Goal: Information Seeking & Learning: Learn about a topic

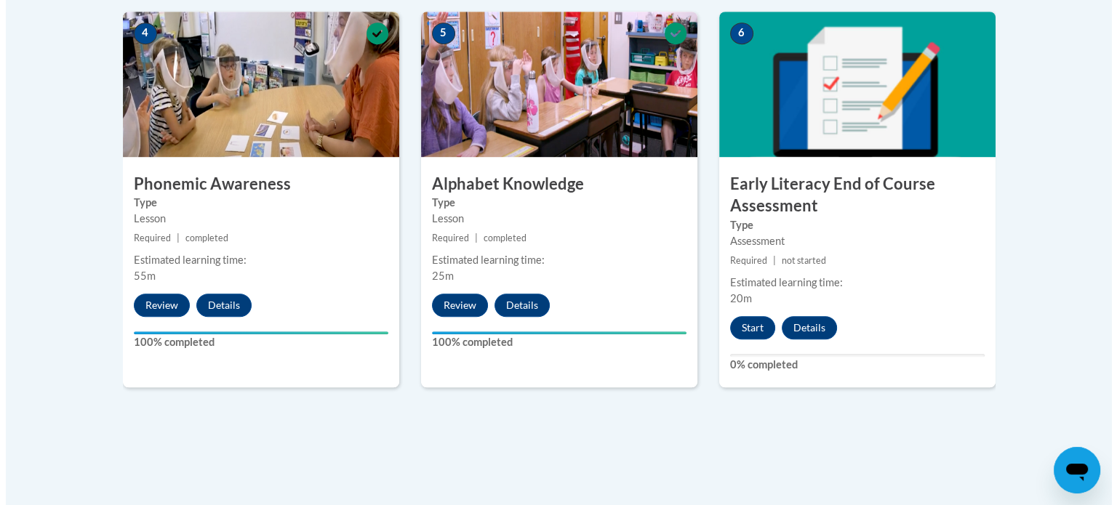
scroll to position [882, 0]
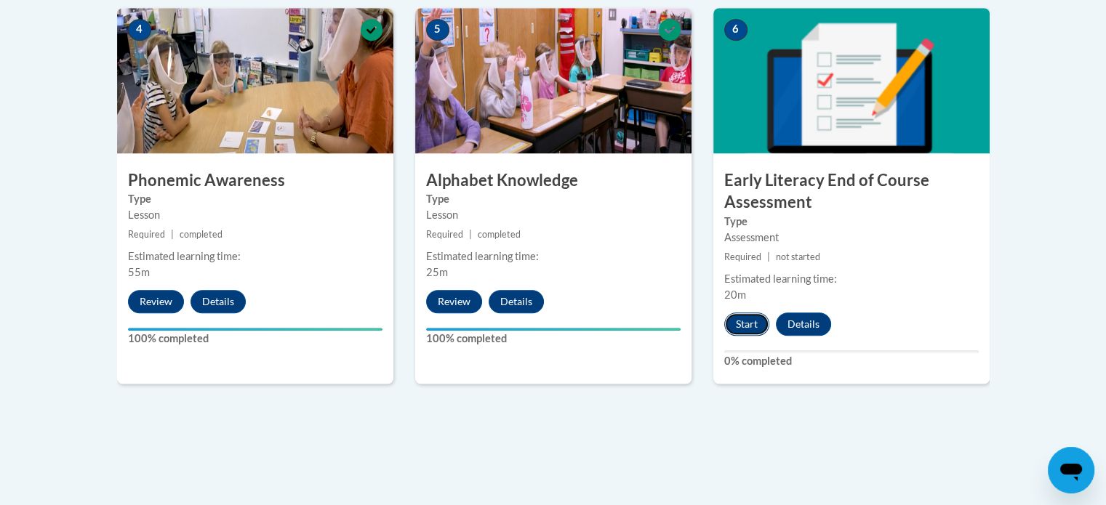
click at [759, 316] on button "Start" at bounding box center [746, 324] width 45 height 23
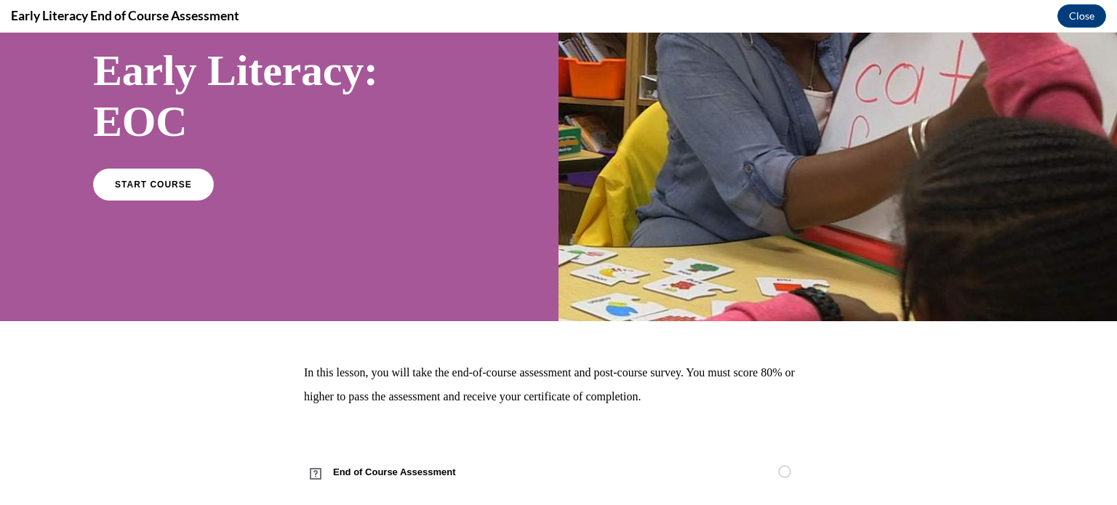
scroll to position [111, 0]
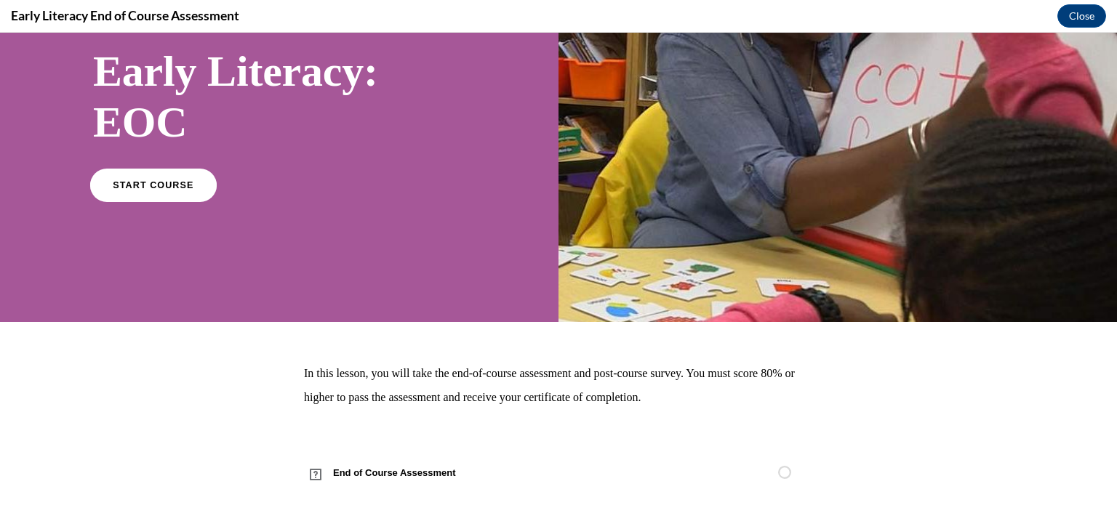
click at [134, 189] on span "START COURSE" at bounding box center [153, 185] width 81 height 11
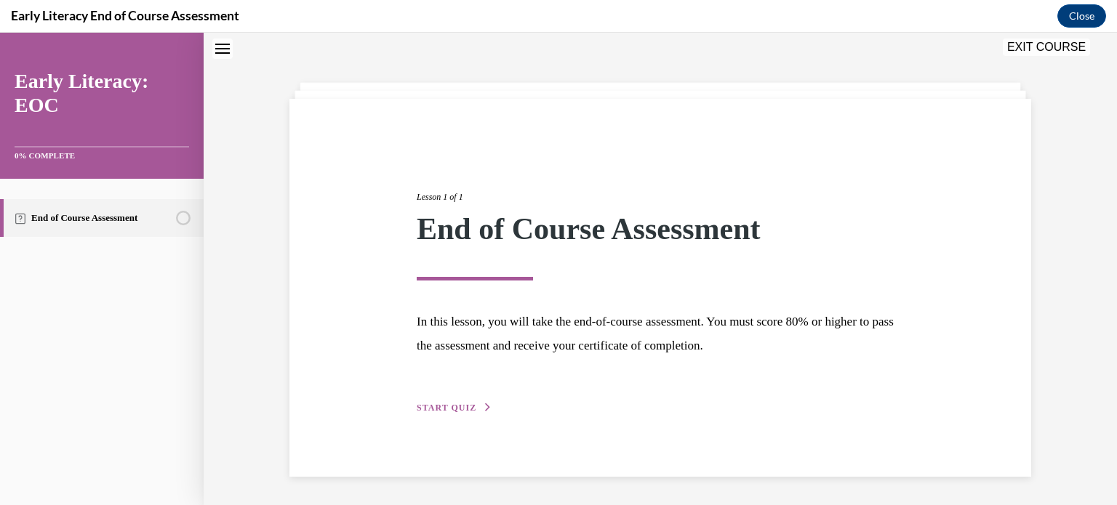
scroll to position [46, 0]
click at [468, 405] on button "START QUIZ" at bounding box center [455, 407] width 76 height 13
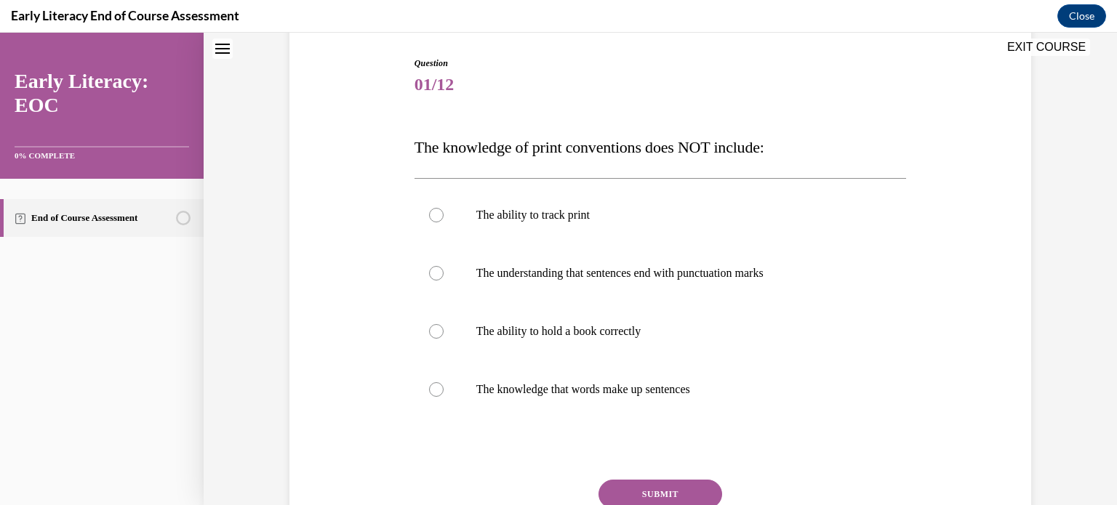
scroll to position [164, 0]
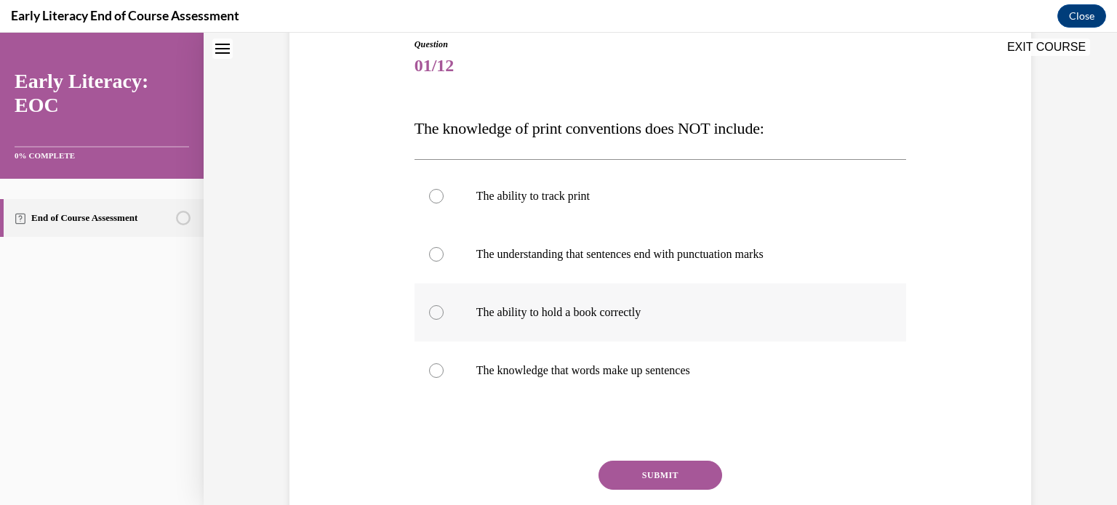
click at [566, 299] on div at bounding box center [661, 313] width 492 height 58
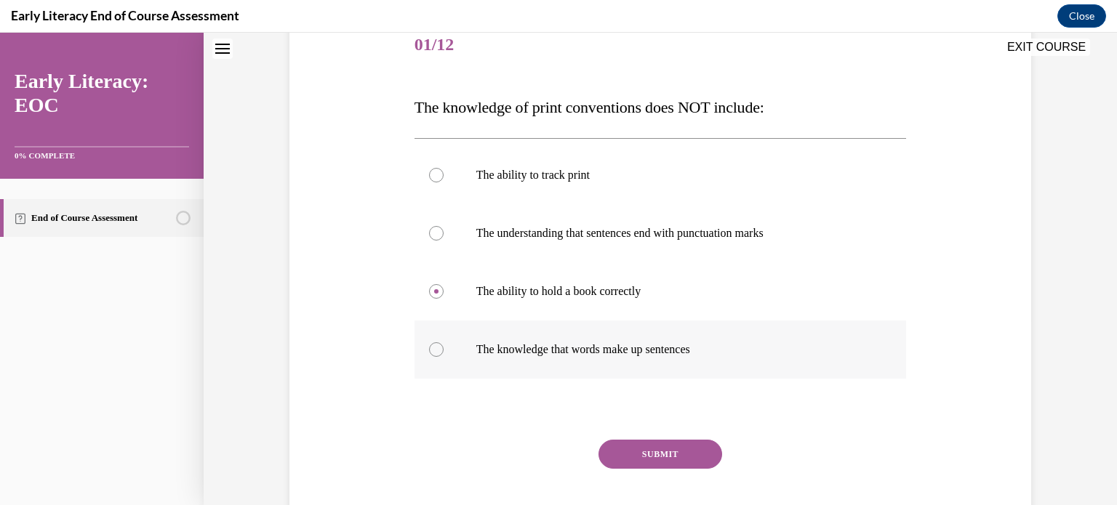
scroll to position [193, 0]
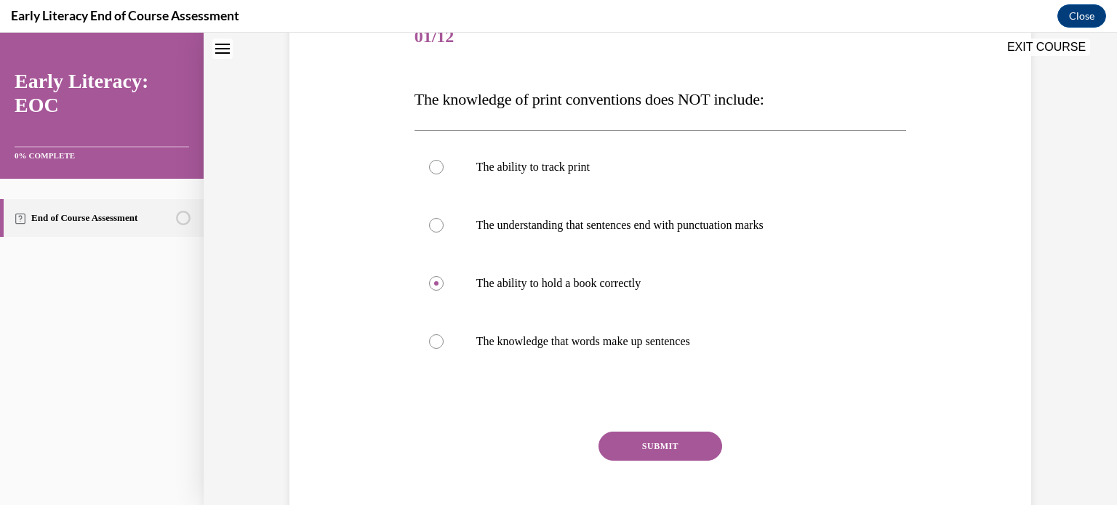
click at [655, 449] on button "SUBMIT" at bounding box center [661, 446] width 124 height 29
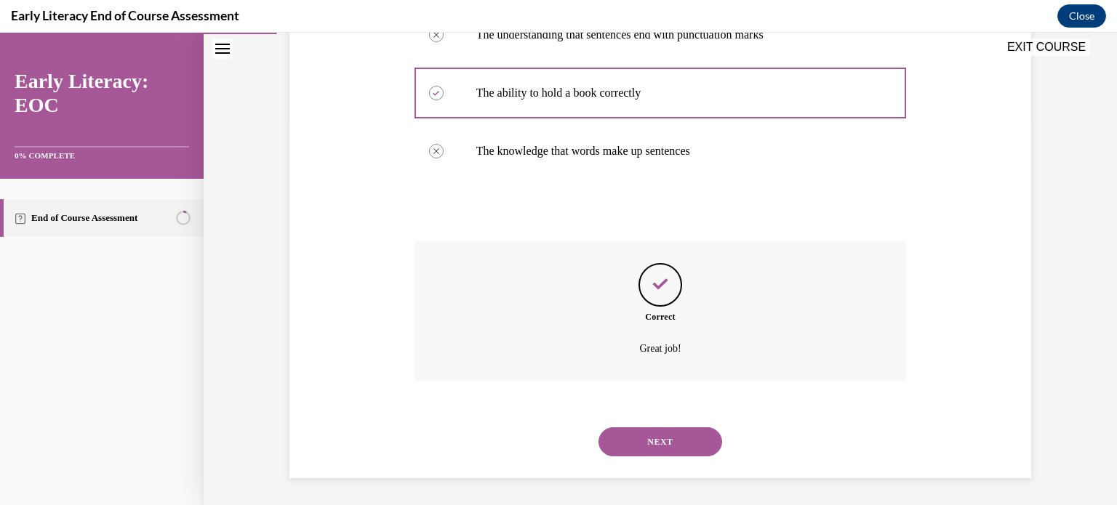
scroll to position [385, 0]
click at [660, 433] on button "NEXT" at bounding box center [661, 440] width 124 height 29
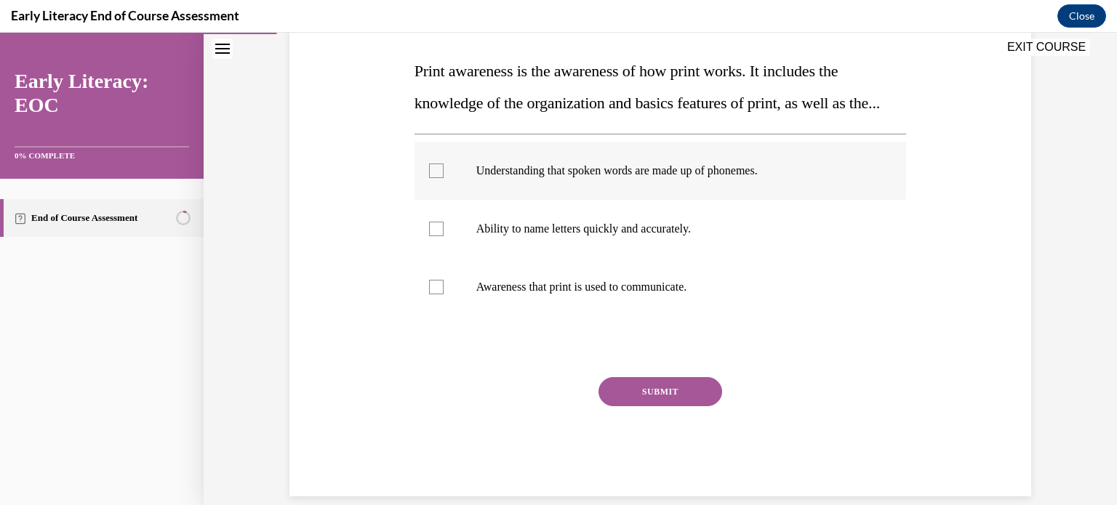
scroll to position [239, 0]
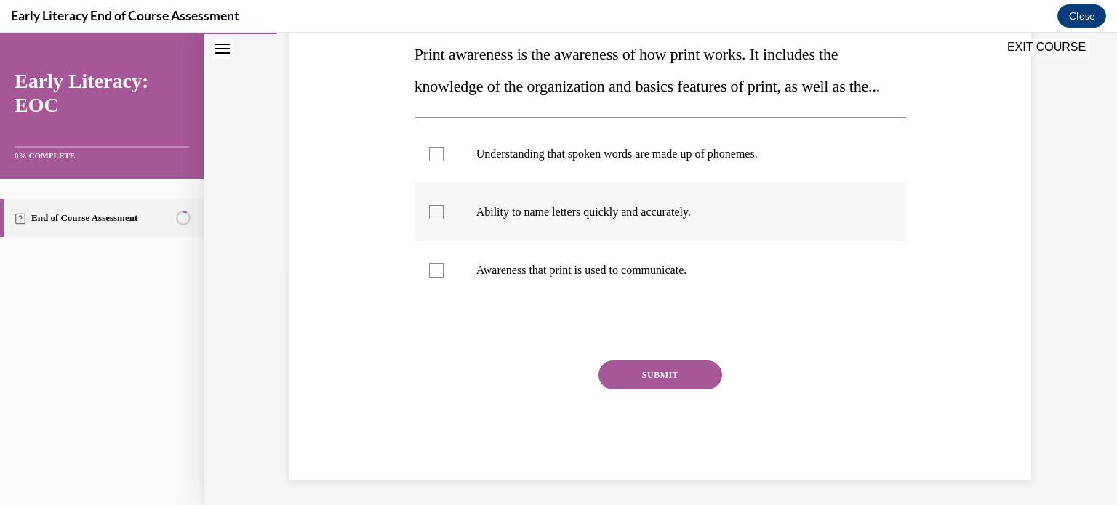
click at [625, 220] on p "Ability to name letters quickly and accurately." at bounding box center [673, 212] width 394 height 15
click at [549, 161] on p "Understanding that spoken words are made up of phonemes." at bounding box center [673, 154] width 394 height 15
click at [562, 289] on div at bounding box center [661, 270] width 492 height 58
click at [550, 220] on p "Ability to name letters quickly and accurately." at bounding box center [673, 212] width 394 height 15
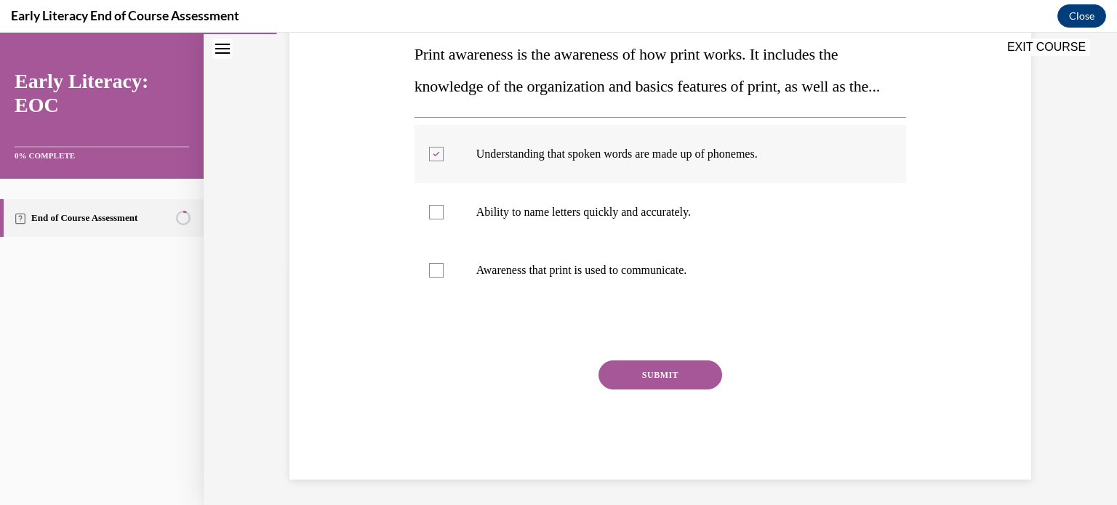
click at [519, 177] on div at bounding box center [661, 154] width 492 height 58
click at [658, 281] on div at bounding box center [661, 270] width 492 height 58
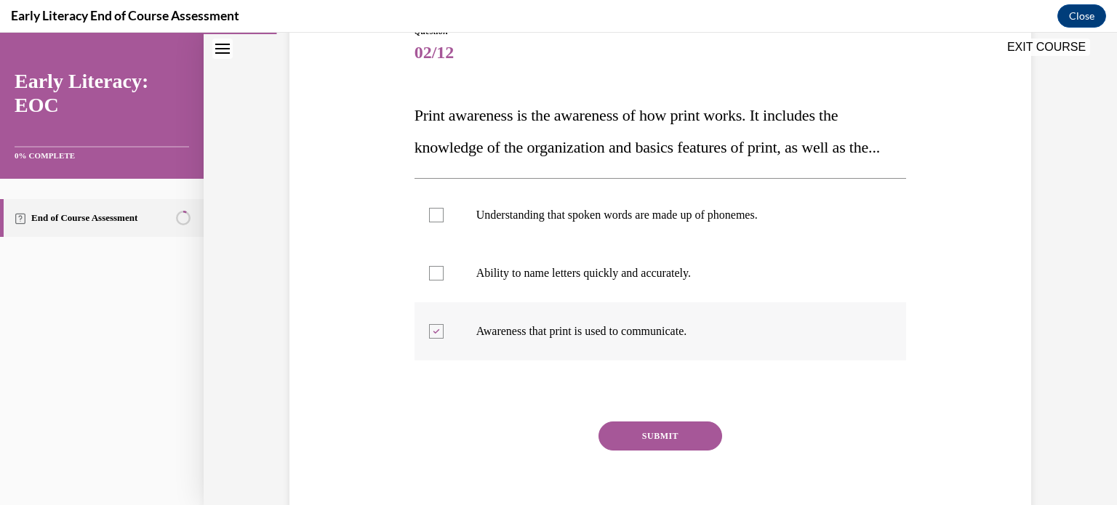
scroll to position [195, 0]
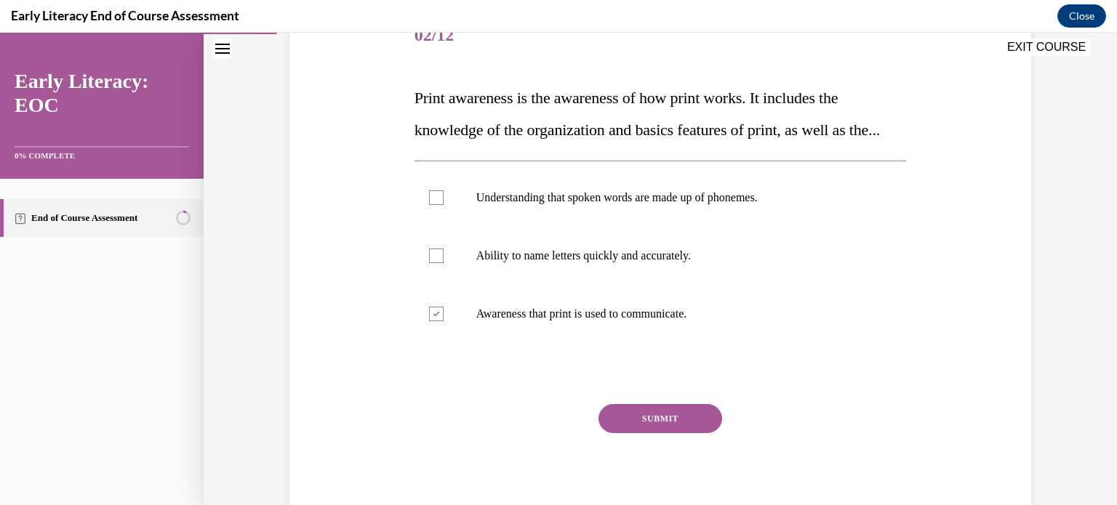
click at [684, 433] on button "SUBMIT" at bounding box center [661, 418] width 124 height 29
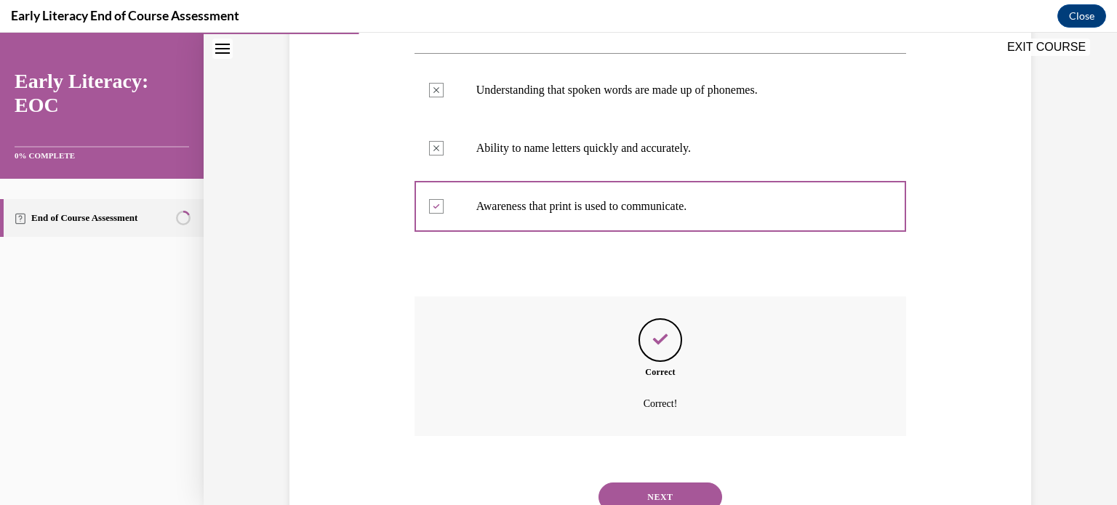
scroll to position [391, 0]
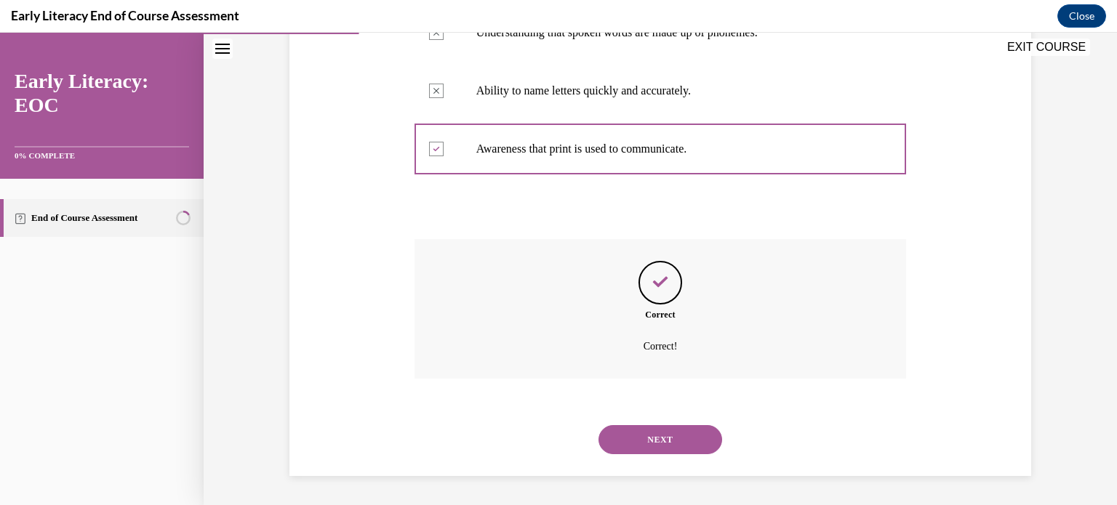
click at [684, 444] on button "NEXT" at bounding box center [661, 439] width 124 height 29
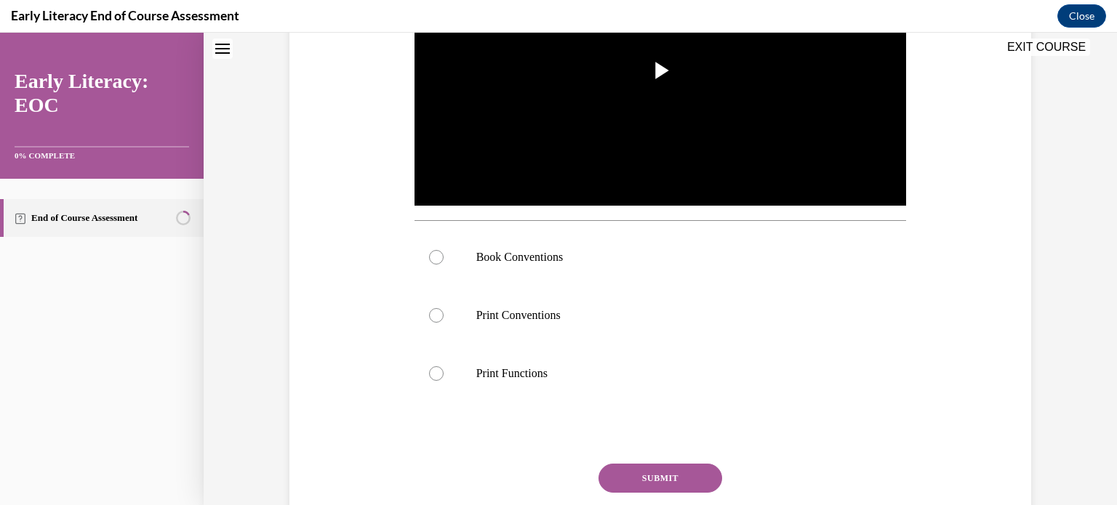
scroll to position [0, 0]
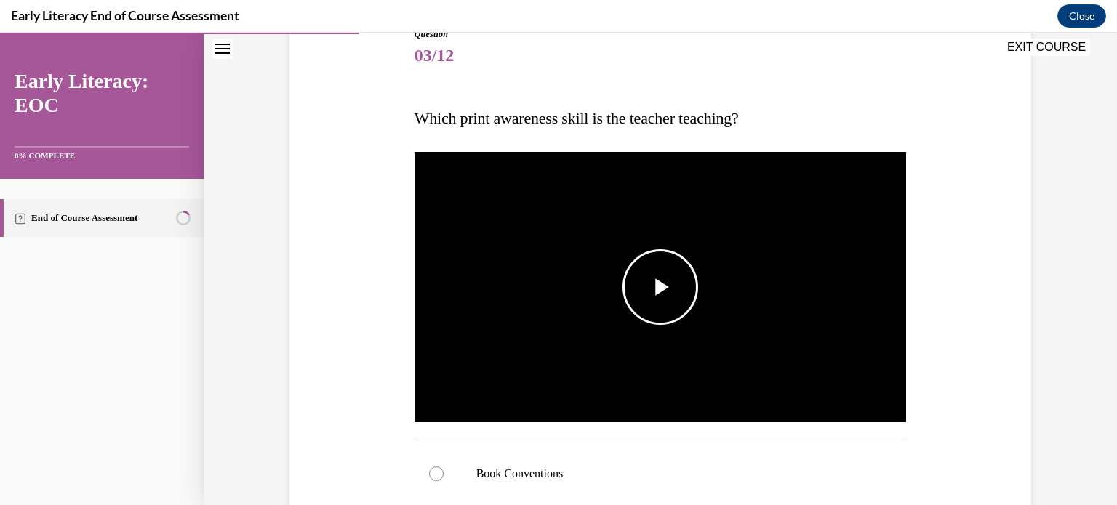
click at [684, 328] on img "Video player" at bounding box center [661, 287] width 492 height 277
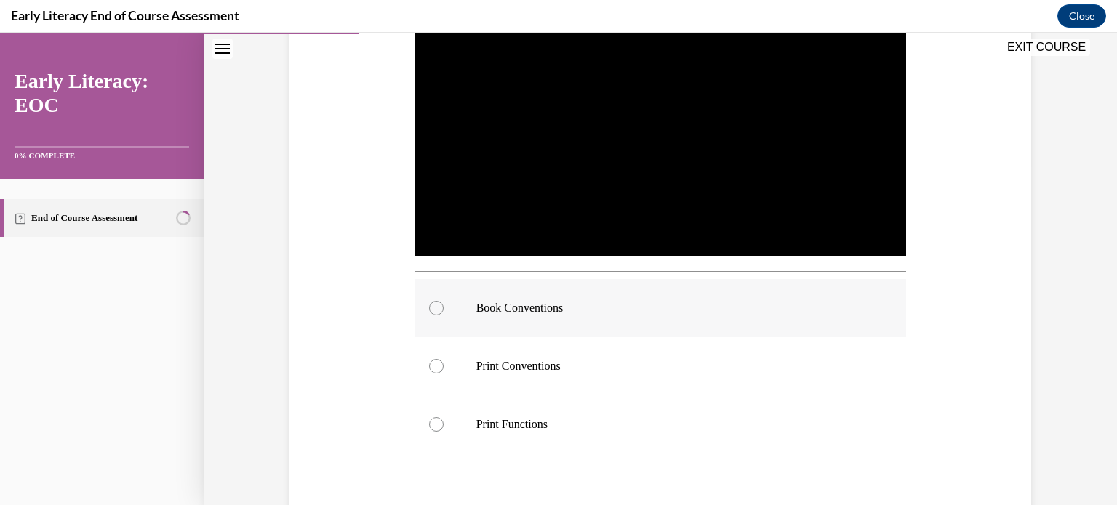
scroll to position [341, 0]
click at [672, 323] on div at bounding box center [661, 308] width 492 height 58
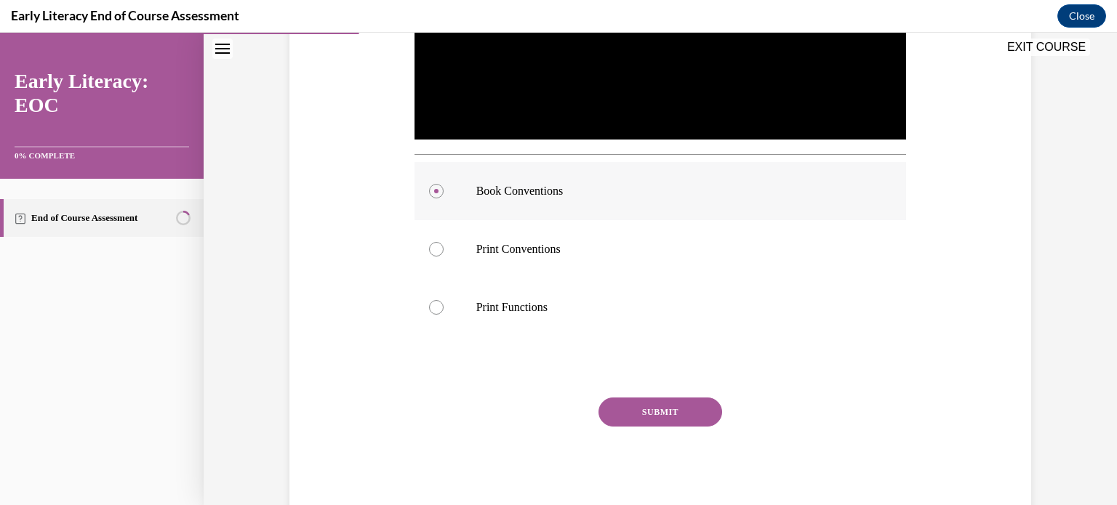
scroll to position [497, 0]
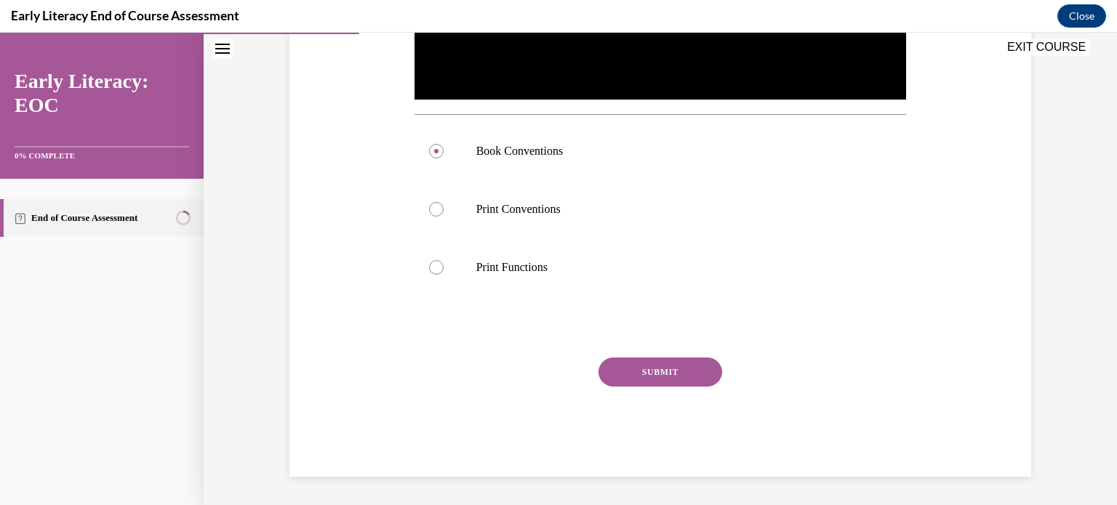
click at [669, 362] on button "SUBMIT" at bounding box center [661, 372] width 124 height 29
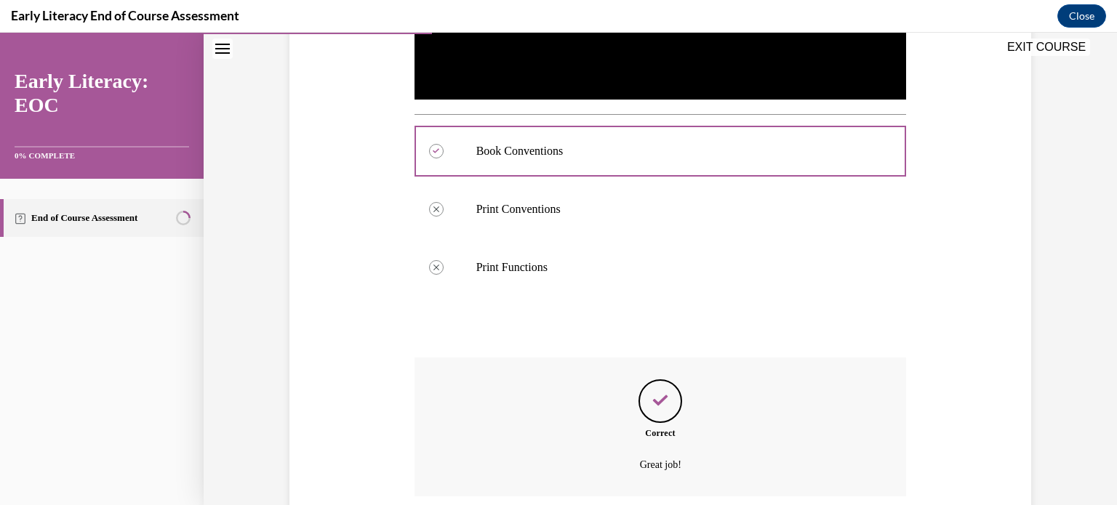
scroll to position [615, 0]
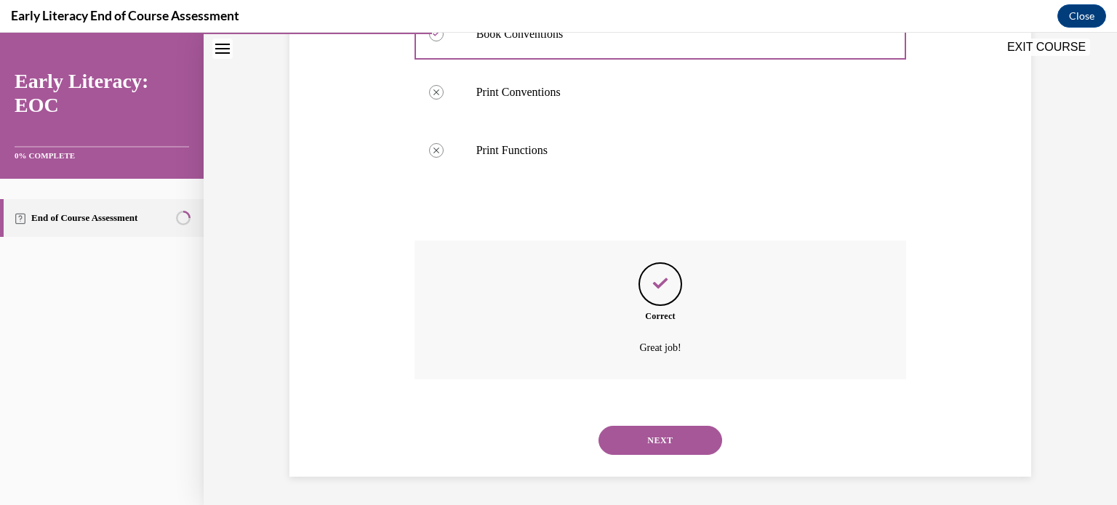
click at [680, 435] on button "NEXT" at bounding box center [661, 440] width 124 height 29
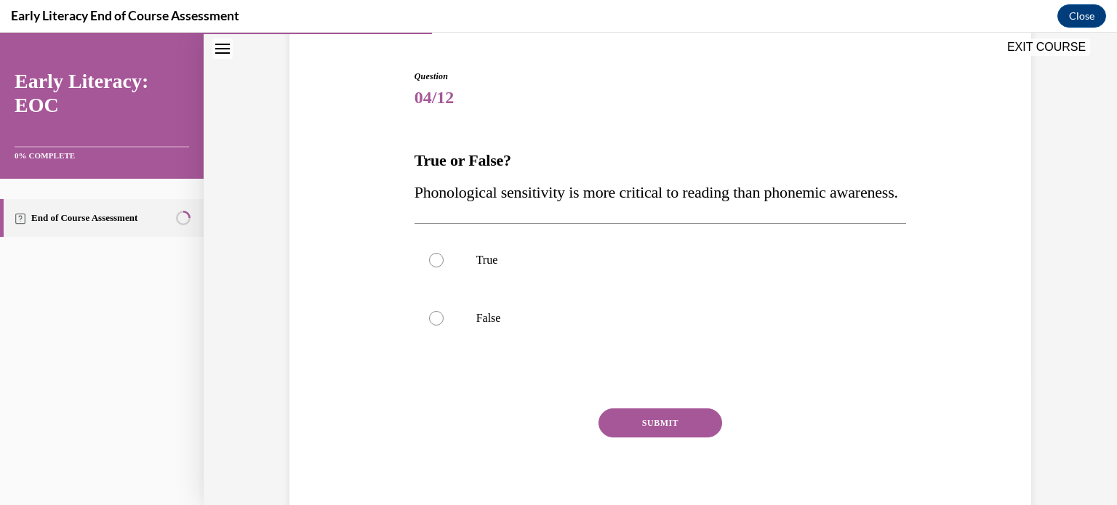
scroll to position [145, 0]
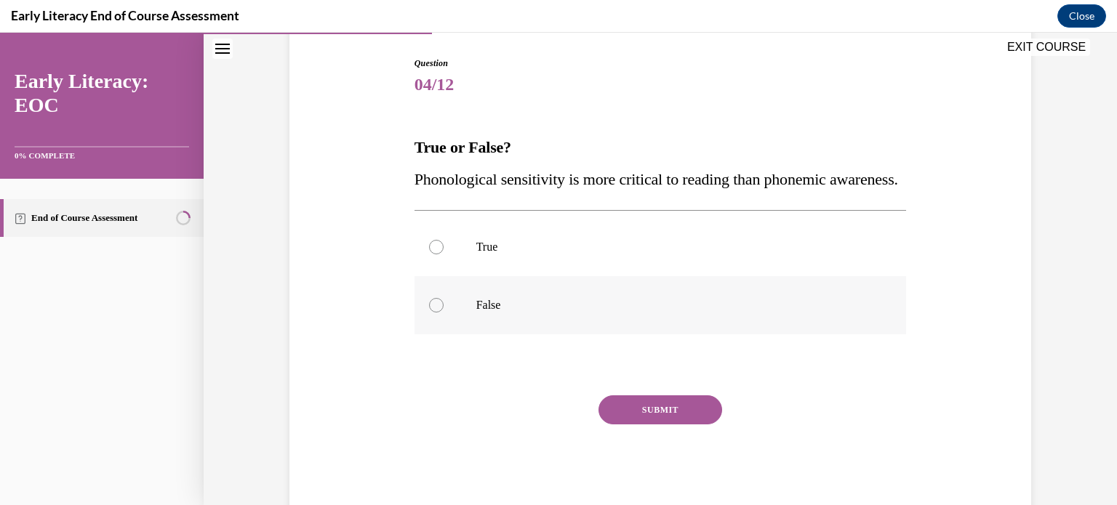
click at [573, 335] on div at bounding box center [661, 305] width 492 height 58
click at [634, 425] on button "SUBMIT" at bounding box center [661, 410] width 124 height 29
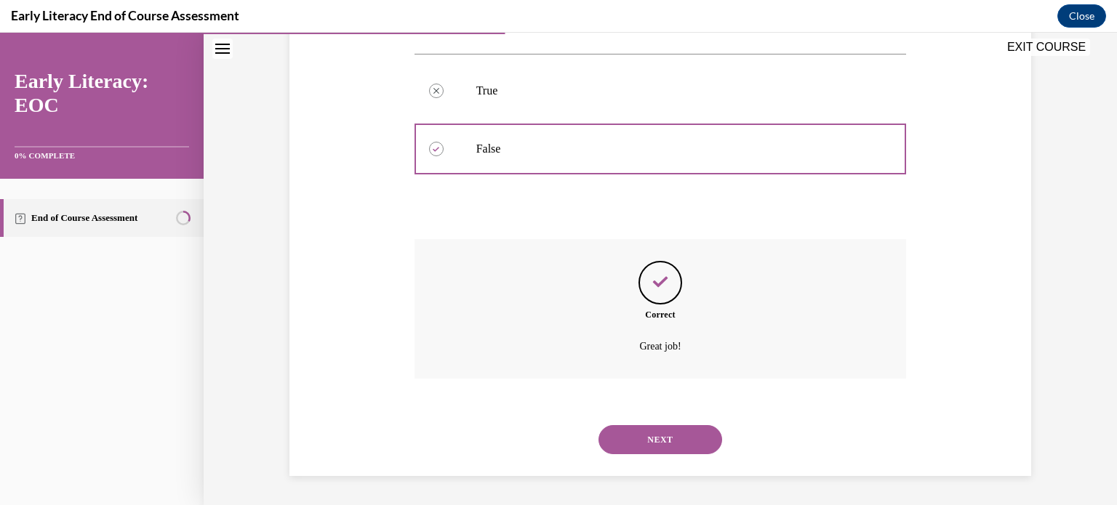
scroll to position [333, 0]
click at [633, 444] on button "NEXT" at bounding box center [661, 439] width 124 height 29
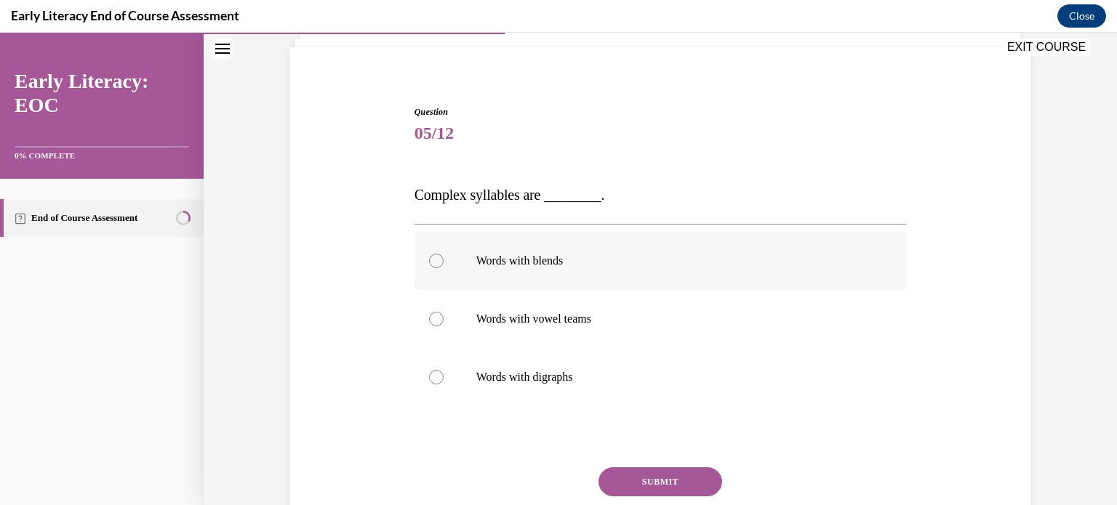
scroll to position [105, 0]
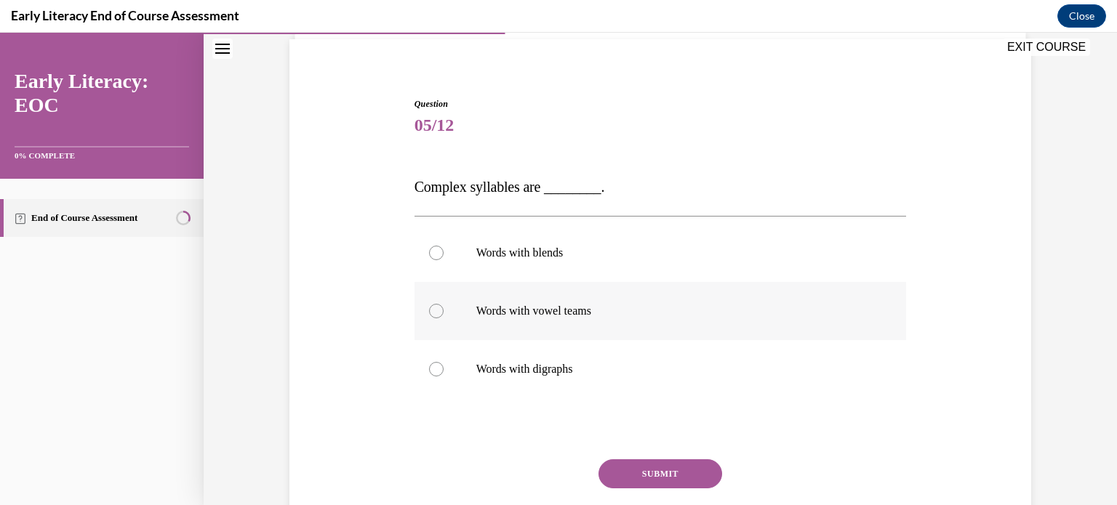
click at [573, 309] on p "Words with vowel teams" at bounding box center [673, 311] width 394 height 15
click at [639, 475] on button "SUBMIT" at bounding box center [661, 474] width 124 height 29
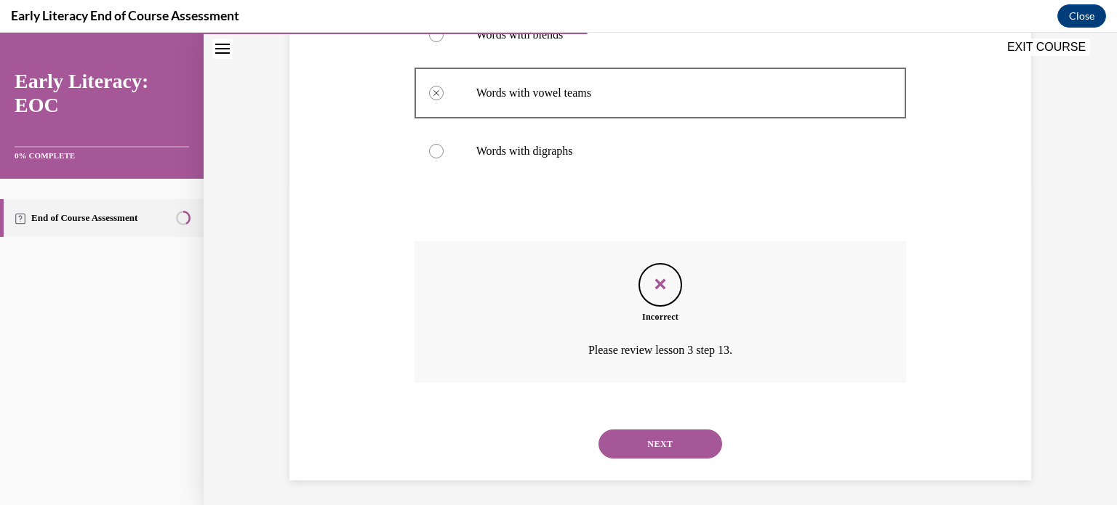
scroll to position [323, 0]
click at [660, 439] on button "NEXT" at bounding box center [661, 444] width 124 height 29
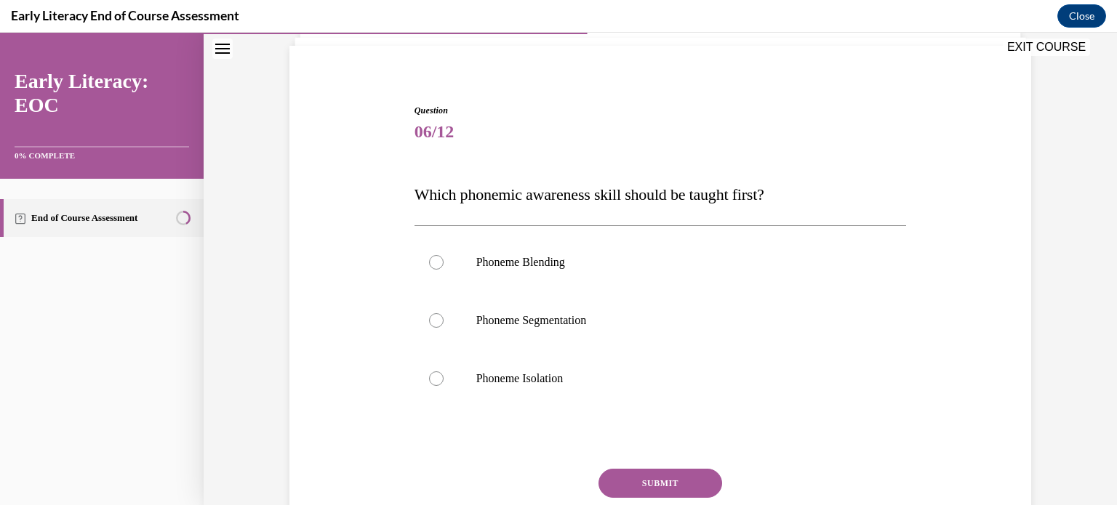
scroll to position [99, 0]
click at [595, 384] on p "Phoneme Isolation" at bounding box center [673, 378] width 394 height 15
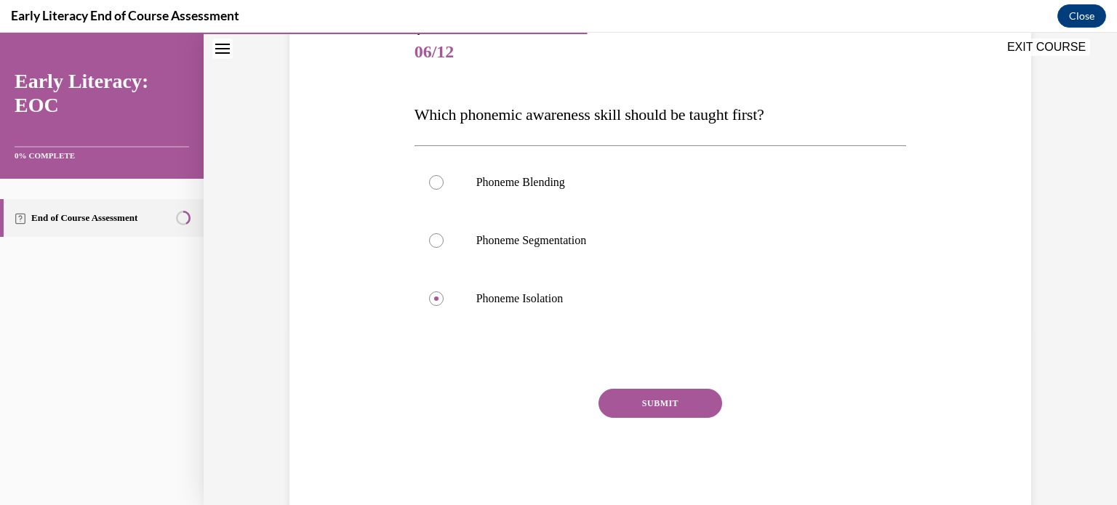
scroll to position [171, 0]
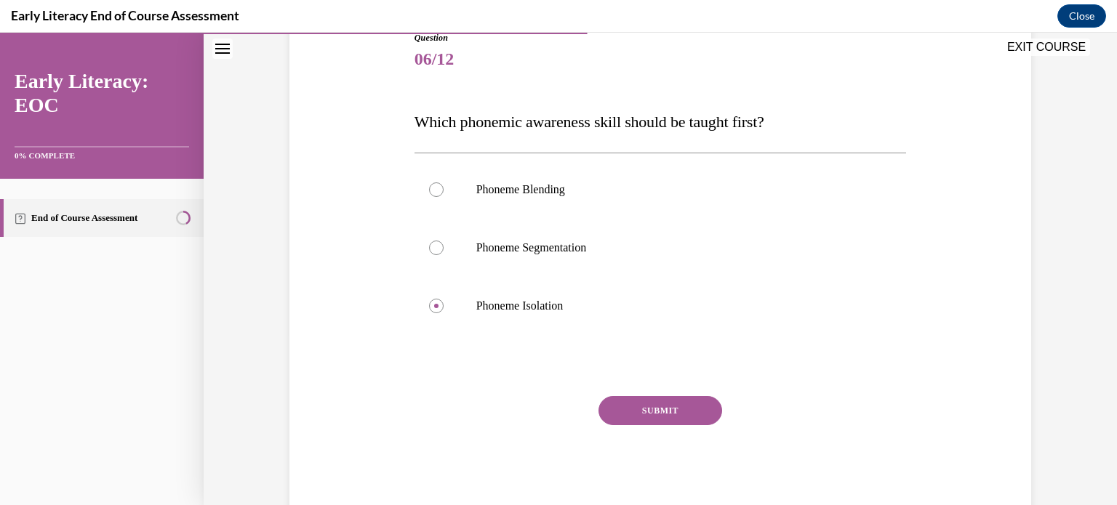
click at [704, 409] on button "SUBMIT" at bounding box center [661, 410] width 124 height 29
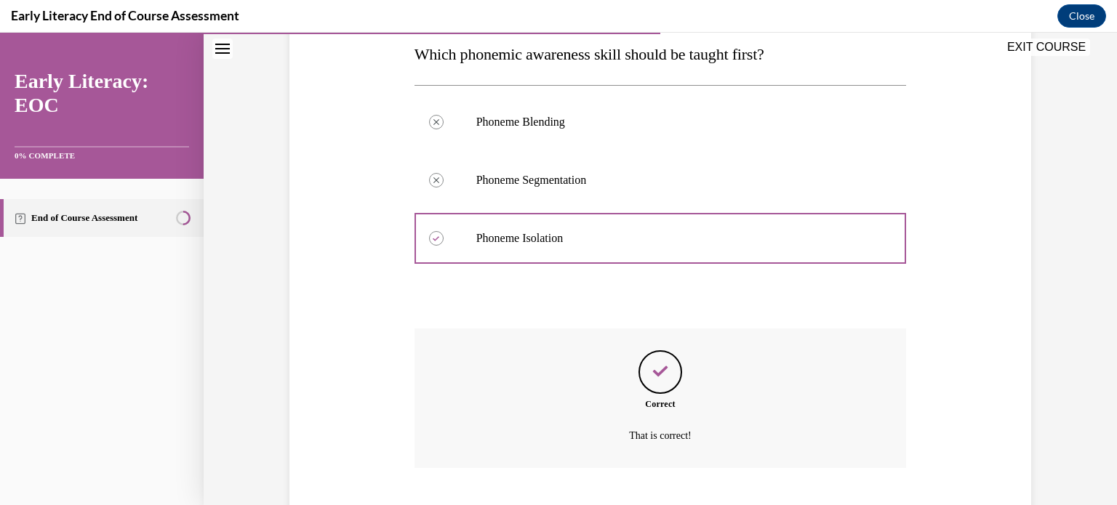
scroll to position [327, 0]
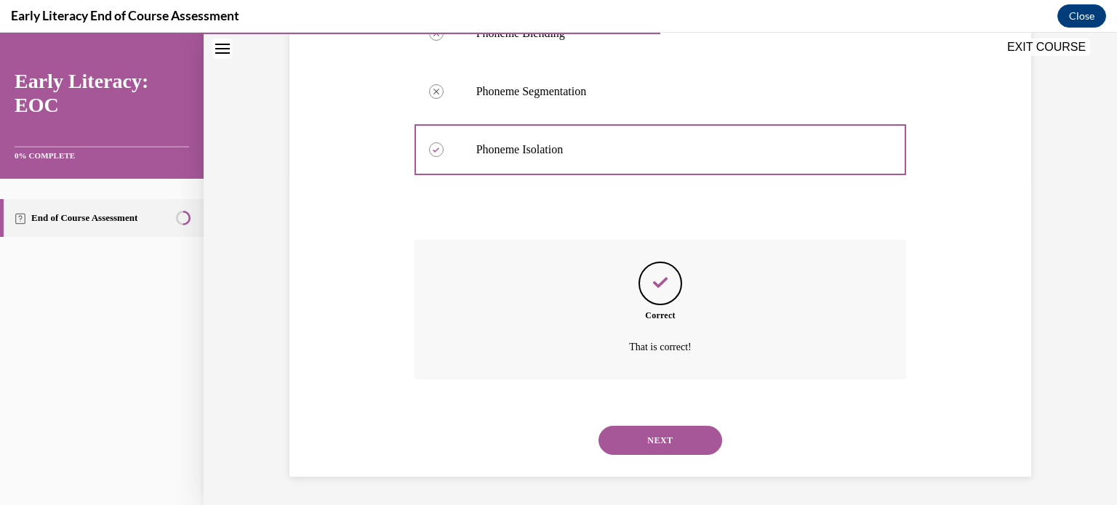
click at [681, 436] on button "NEXT" at bounding box center [661, 440] width 124 height 29
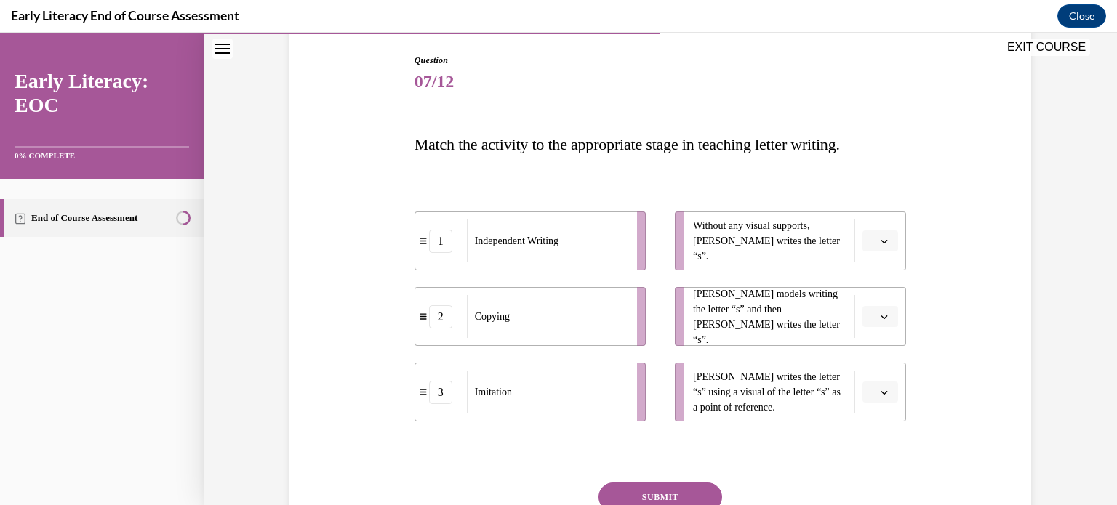
scroll to position [167, 0]
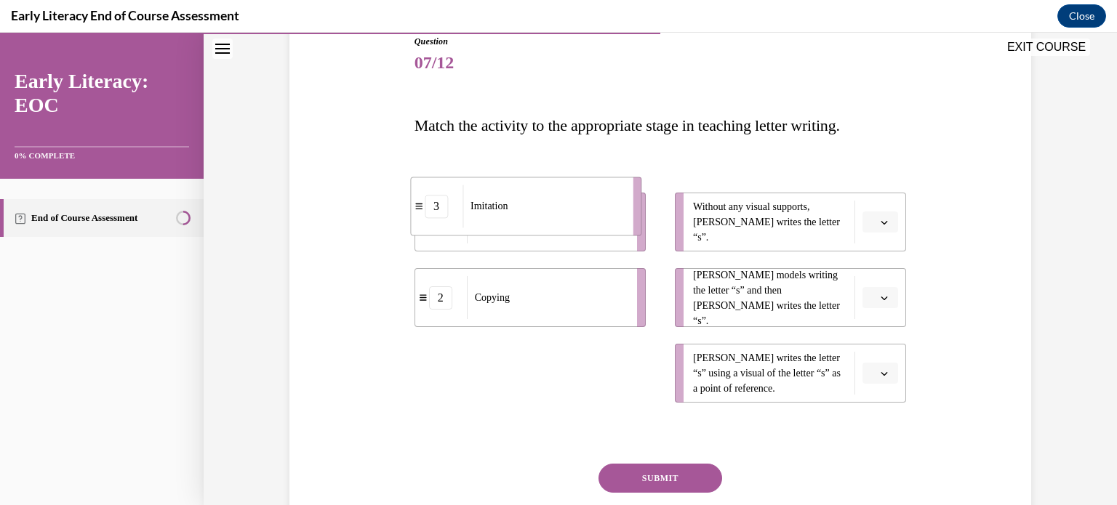
drag, startPoint x: 503, startPoint y: 375, endPoint x: 500, endPoint y: 209, distance: 166.6
click at [500, 209] on span "Imitation" at bounding box center [489, 206] width 37 height 15
drag, startPoint x: 411, startPoint y: 223, endPoint x: 412, endPoint y: 395, distance: 171.6
click at [415, 395] on div "1" at bounding box center [441, 391] width 52 height 23
drag, startPoint x: 418, startPoint y: 310, endPoint x: 413, endPoint y: 232, distance: 78.0
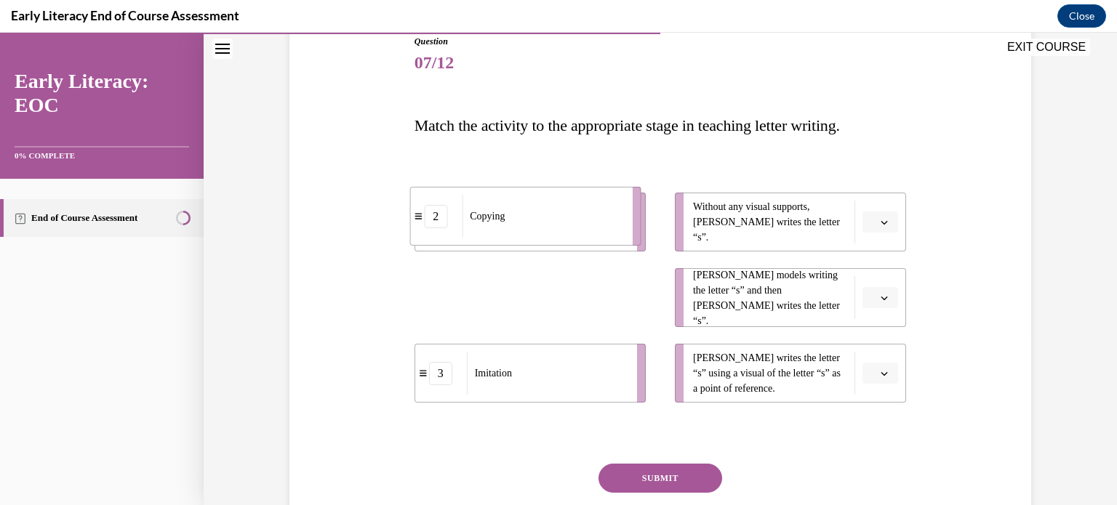
click at [413, 232] on li "2 Copying" at bounding box center [524, 216] width 231 height 59
click at [433, 230] on div "1" at bounding box center [440, 222] width 23 height 23
click at [438, 308] on div "2" at bounding box center [440, 298] width 23 height 23
click at [431, 225] on div "1" at bounding box center [440, 222] width 23 height 23
drag, startPoint x: 604, startPoint y: 232, endPoint x: 600, endPoint y: 333, distance: 101.2
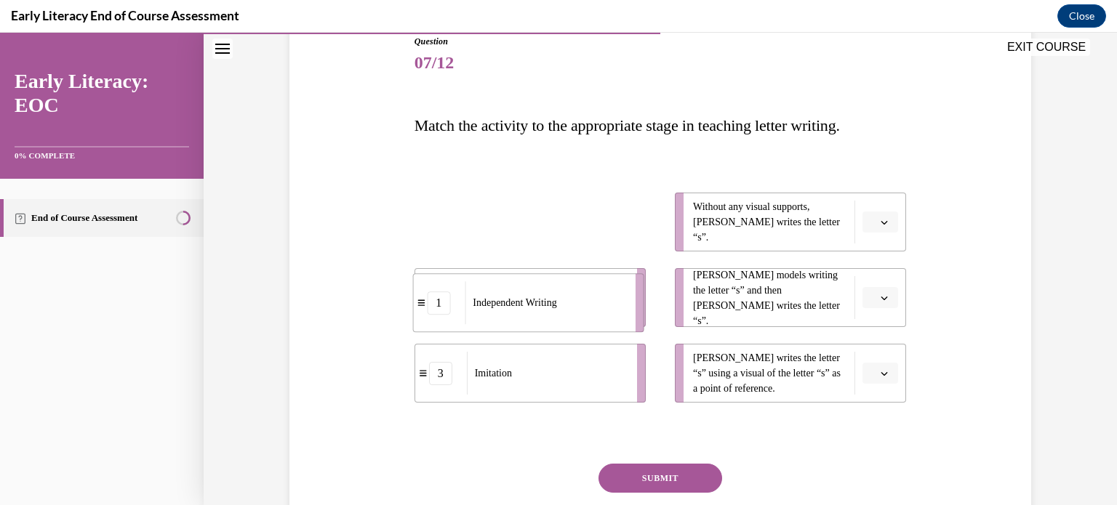
click at [600, 333] on ul "1 Independent Writing 2 Copying 3 Imitation" at bounding box center [538, 298] width 246 height 210
click at [436, 223] on div "1" at bounding box center [440, 222] width 23 height 23
drag, startPoint x: 457, startPoint y: 313, endPoint x: 458, endPoint y: 231, distance: 82.2
click at [458, 231] on li "2 Copying" at bounding box center [530, 215] width 231 height 59
click at [879, 217] on span "button" at bounding box center [884, 222] width 10 height 10
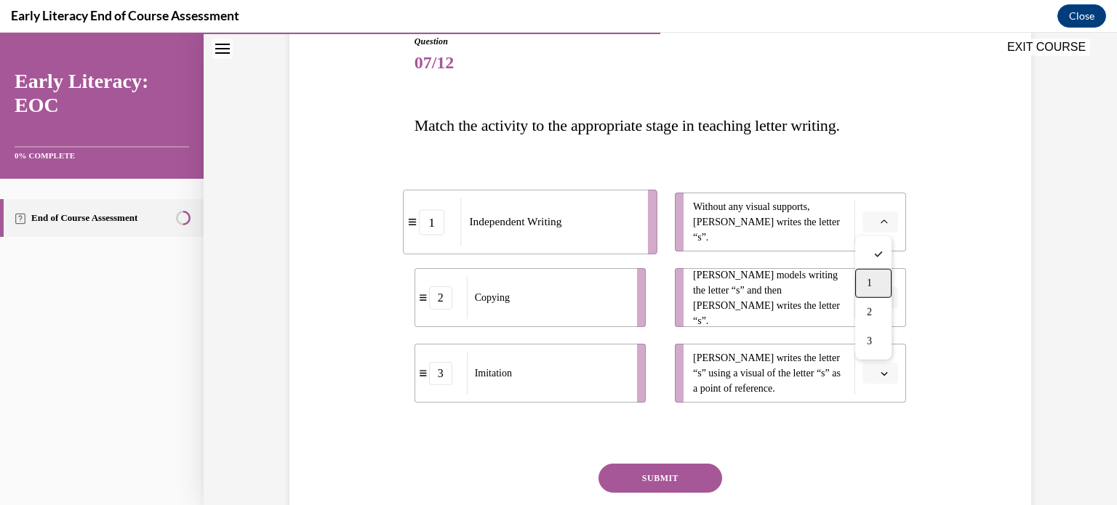
click at [876, 277] on div "1" at bounding box center [873, 283] width 36 height 29
click at [881, 297] on icon "button" at bounding box center [884, 298] width 7 height 7
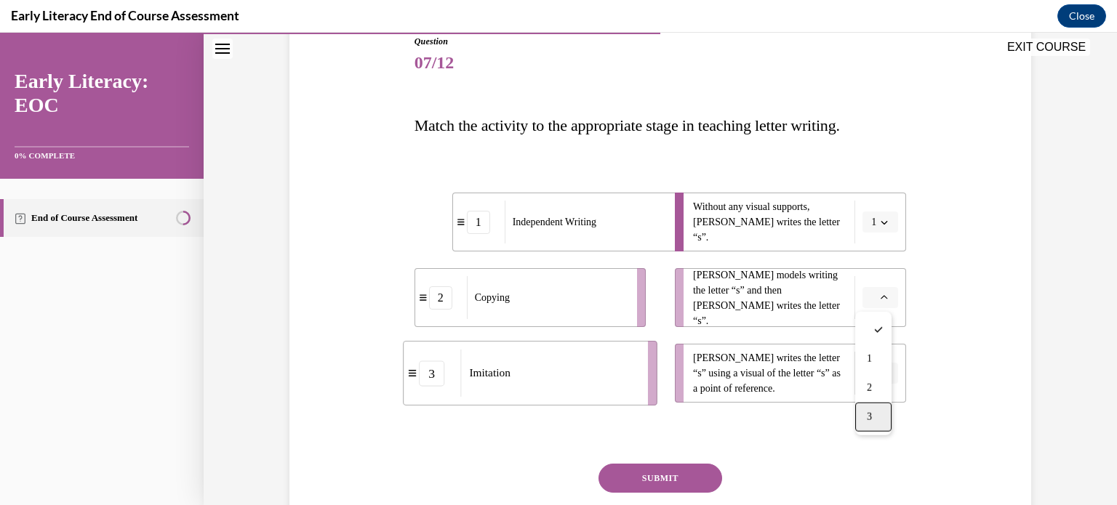
click at [872, 415] on span "3" at bounding box center [869, 418] width 5 height 12
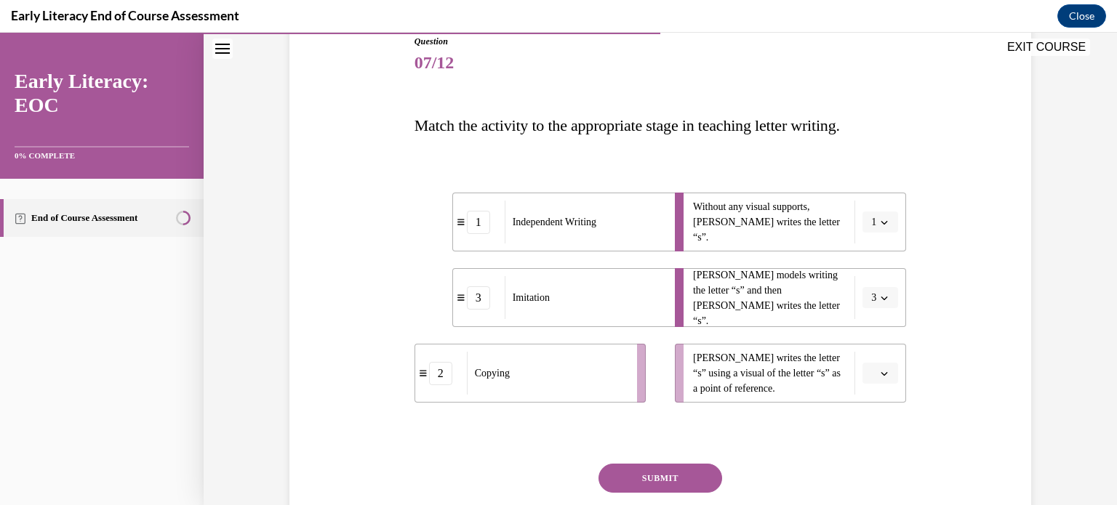
click at [871, 367] on span "Please select an option" at bounding box center [873, 374] width 5 height 15
click at [860, 305] on div "2" at bounding box center [873, 311] width 36 height 29
click at [676, 478] on button "SUBMIT" at bounding box center [661, 478] width 124 height 29
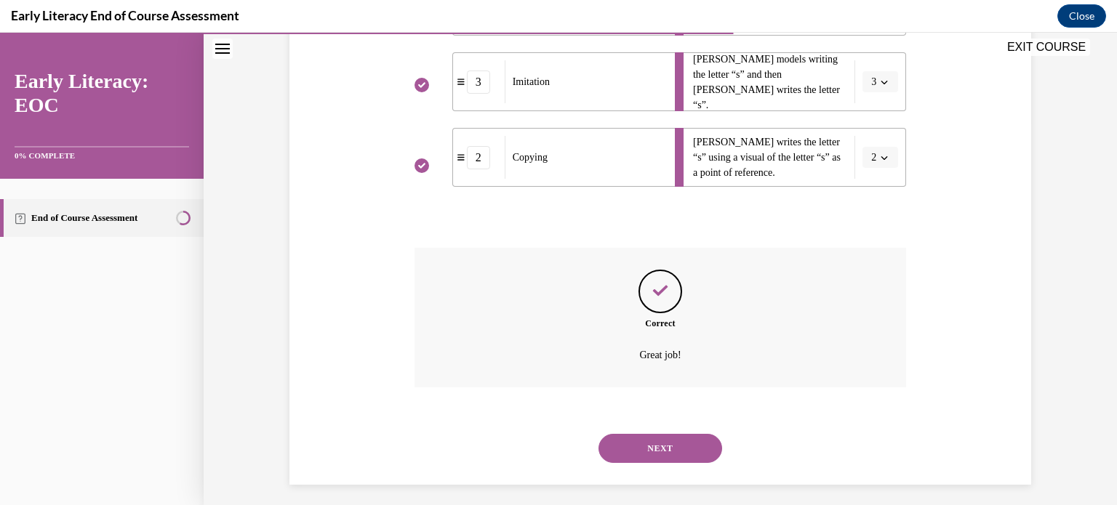
scroll to position [391, 0]
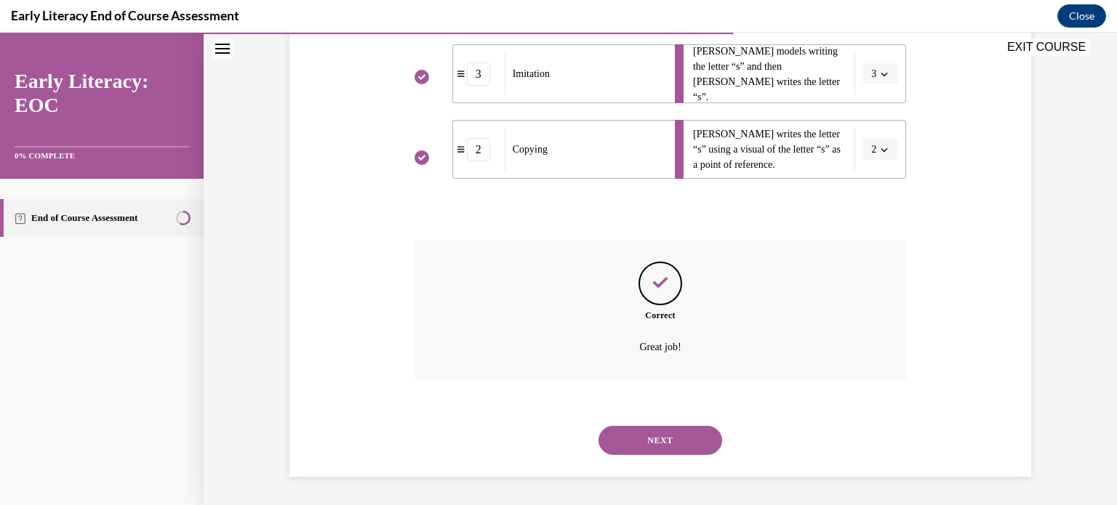
click at [655, 453] on button "NEXT" at bounding box center [661, 440] width 124 height 29
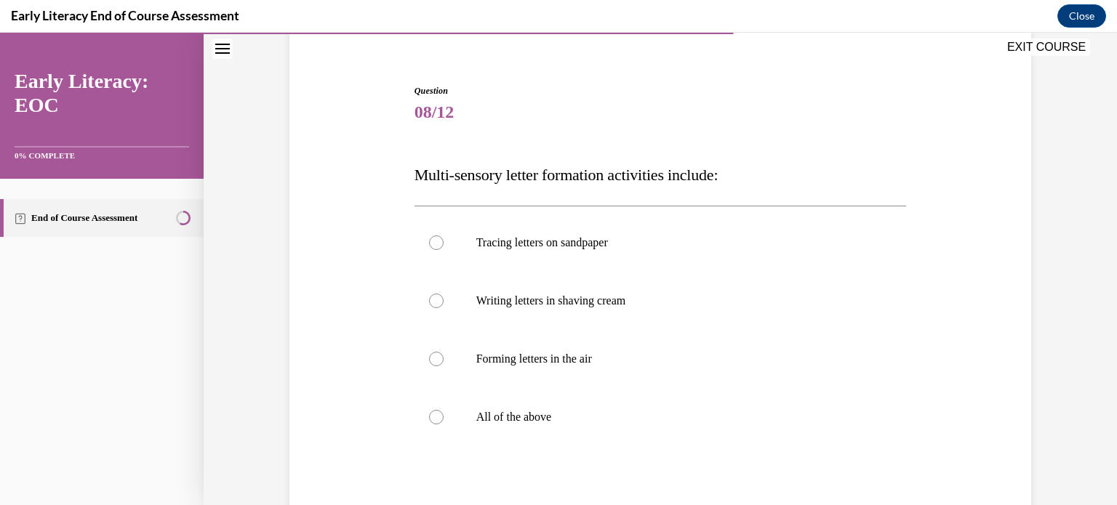
scroll to position [148, 0]
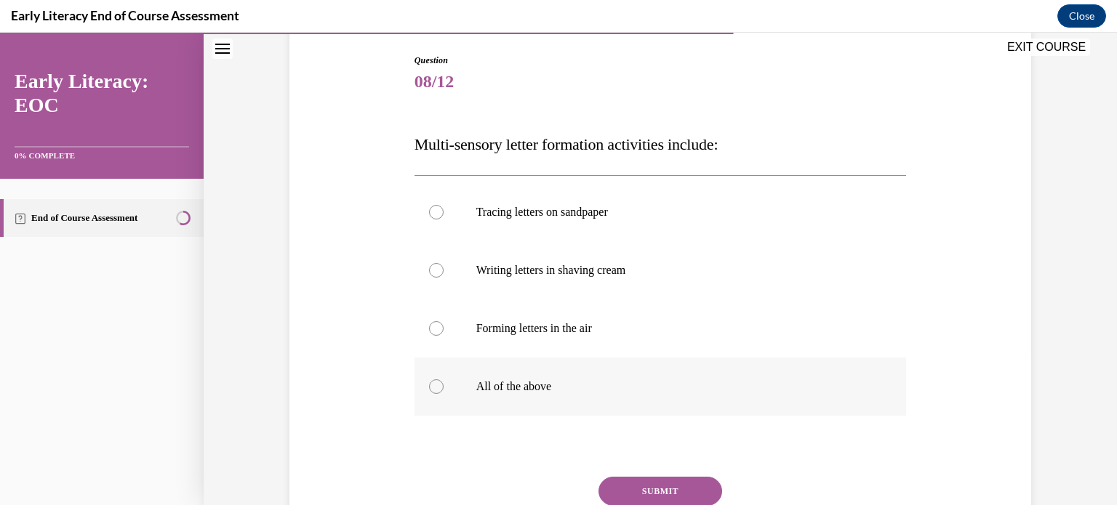
click at [599, 411] on div at bounding box center [661, 387] width 492 height 58
click at [655, 489] on button "SUBMIT" at bounding box center [661, 491] width 124 height 29
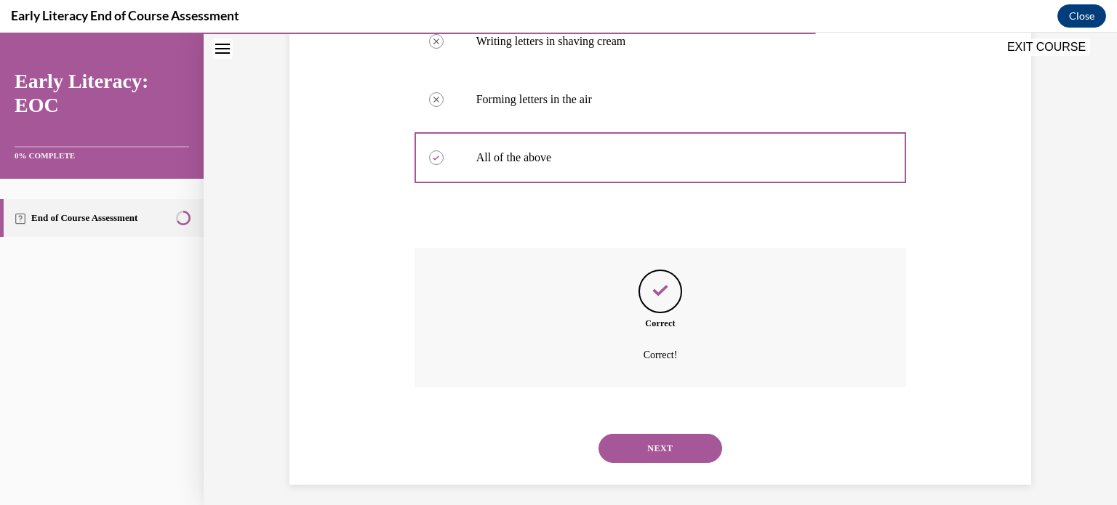
scroll to position [385, 0]
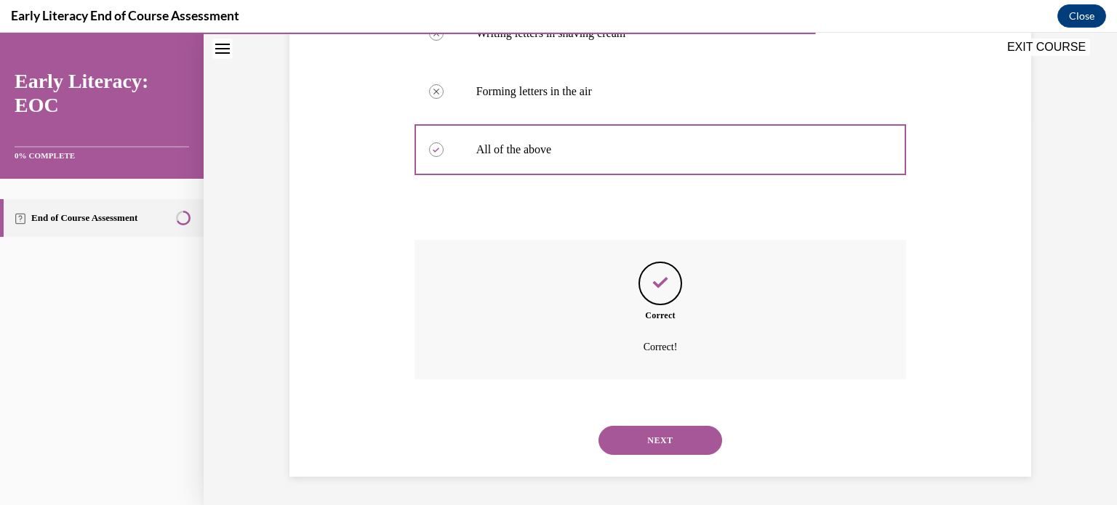
click at [641, 434] on button "NEXT" at bounding box center [661, 440] width 124 height 29
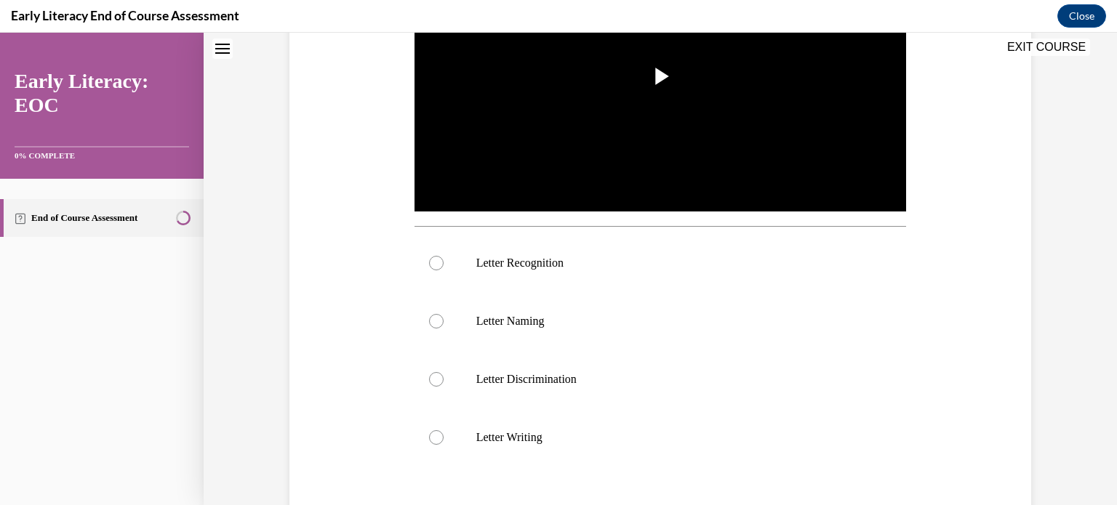
scroll to position [0, 0]
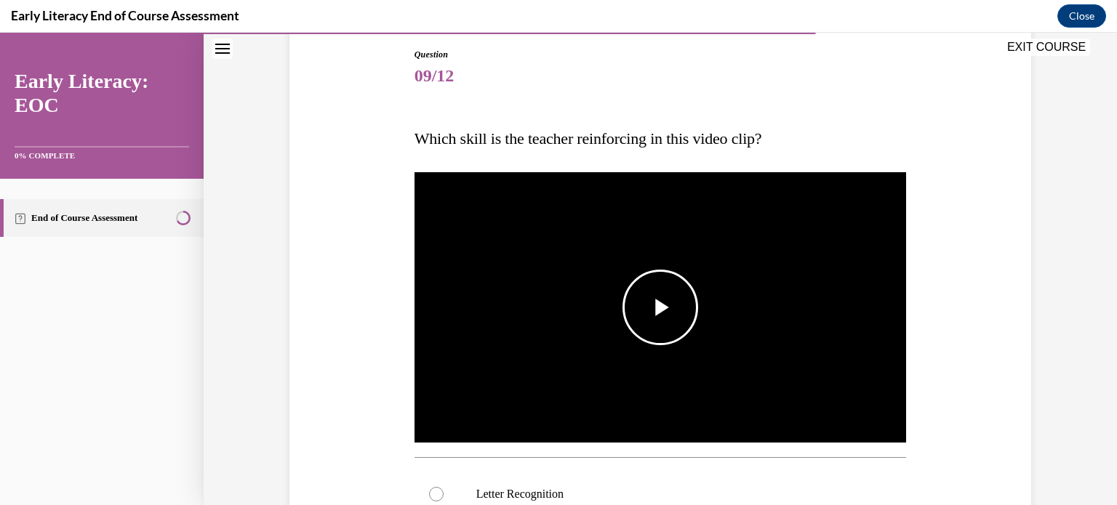
click at [649, 345] on img "Video player" at bounding box center [661, 307] width 492 height 277
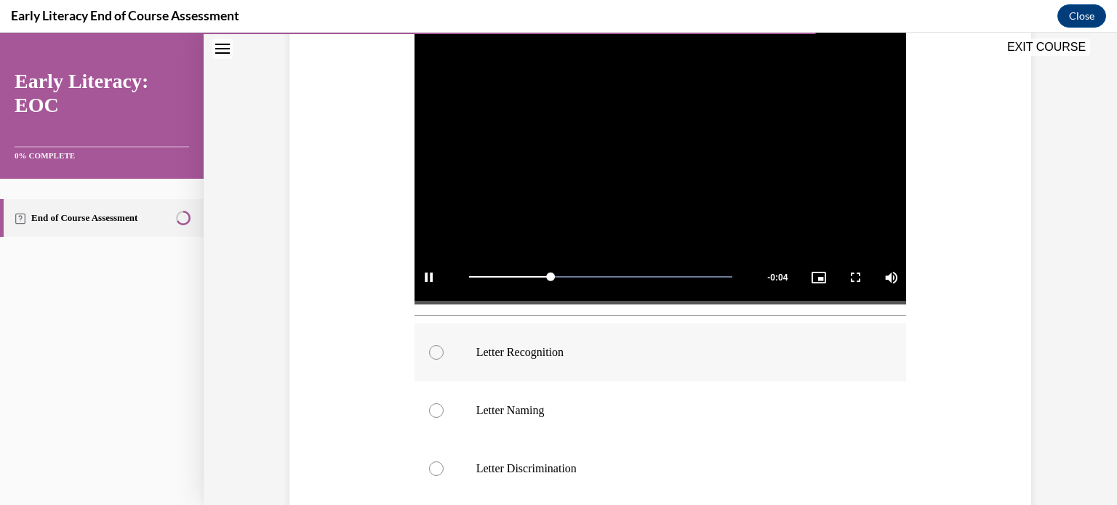
scroll to position [303, 0]
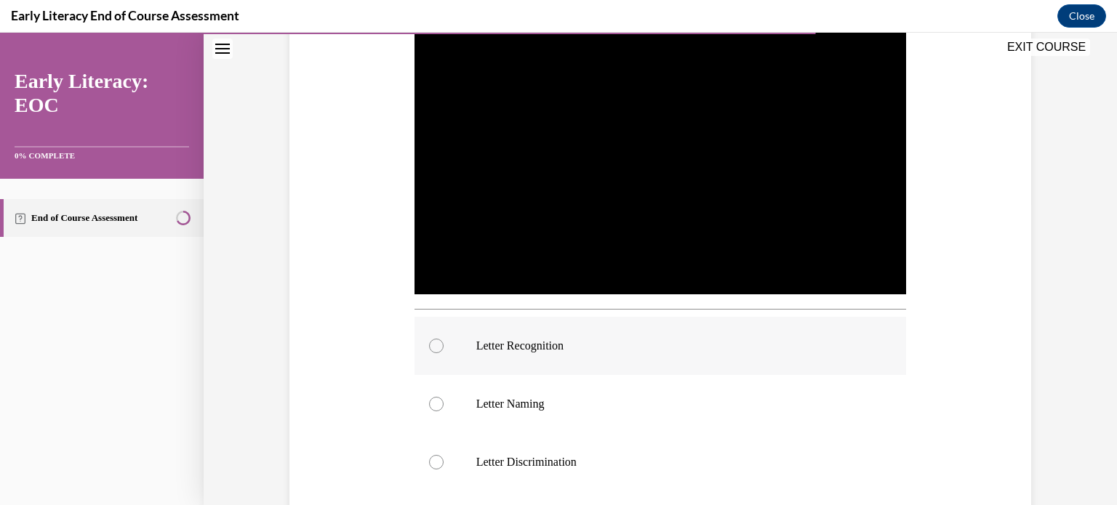
click at [675, 354] on div at bounding box center [661, 346] width 492 height 58
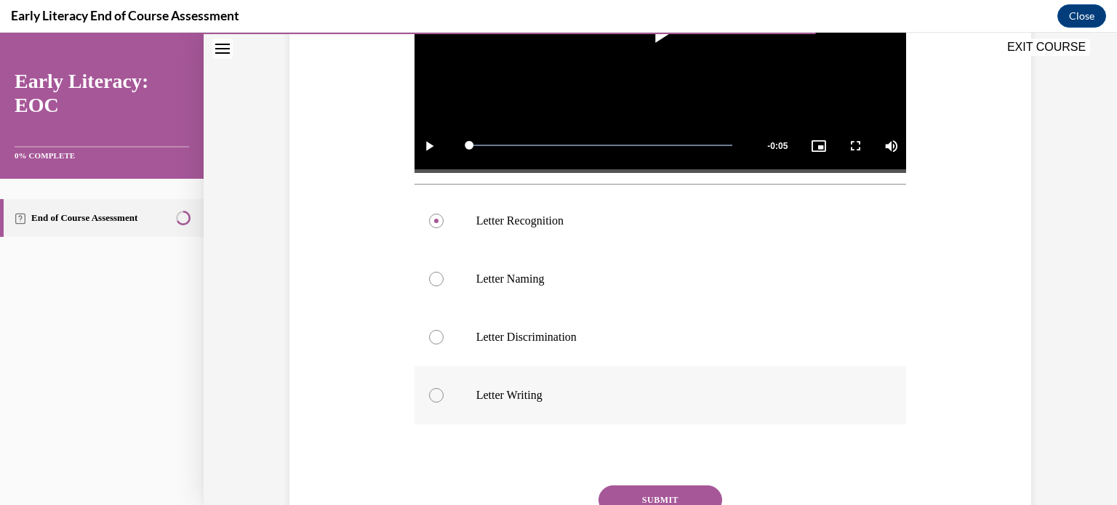
scroll to position [431, 0]
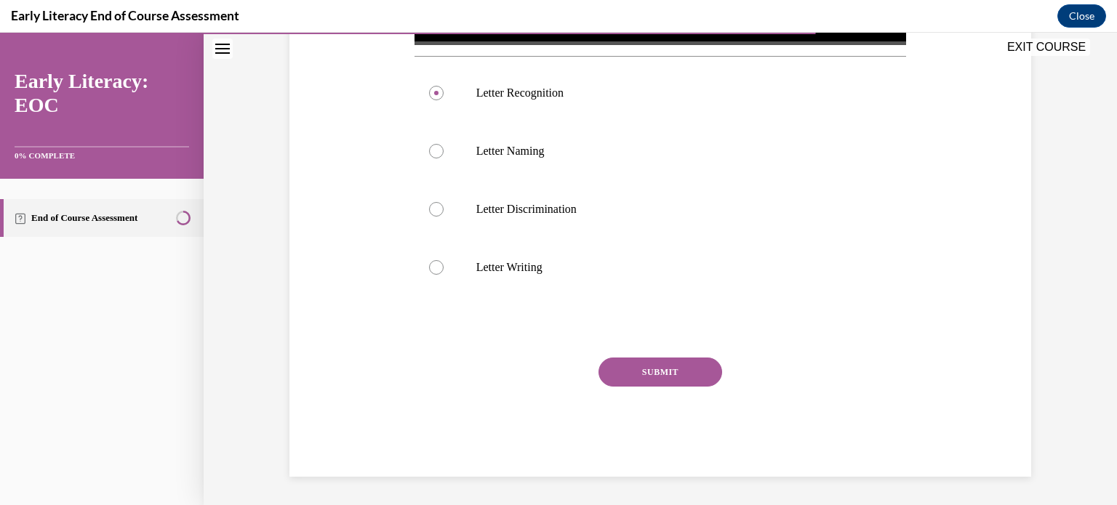
click at [672, 364] on button "SUBMIT" at bounding box center [661, 372] width 124 height 29
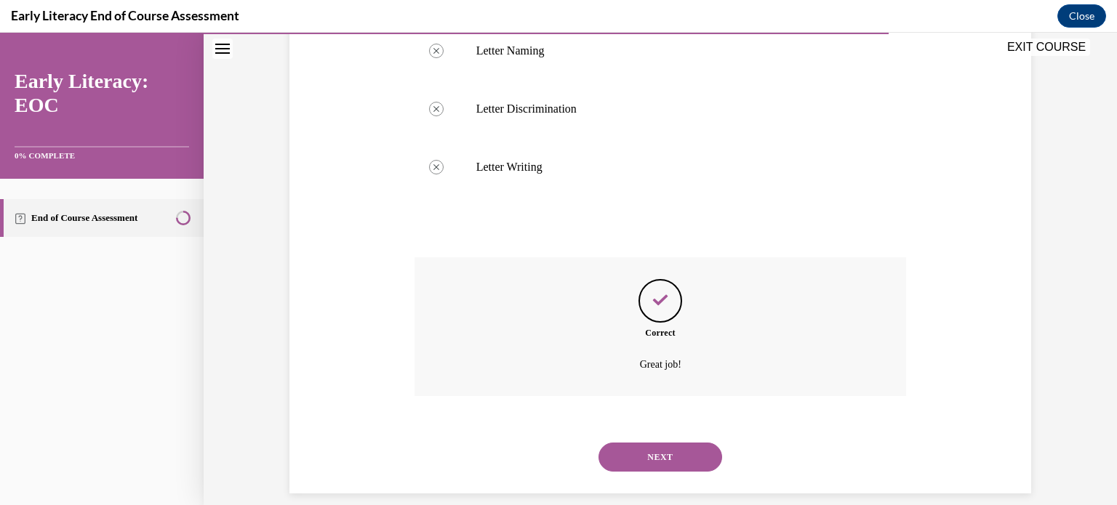
scroll to position [673, 0]
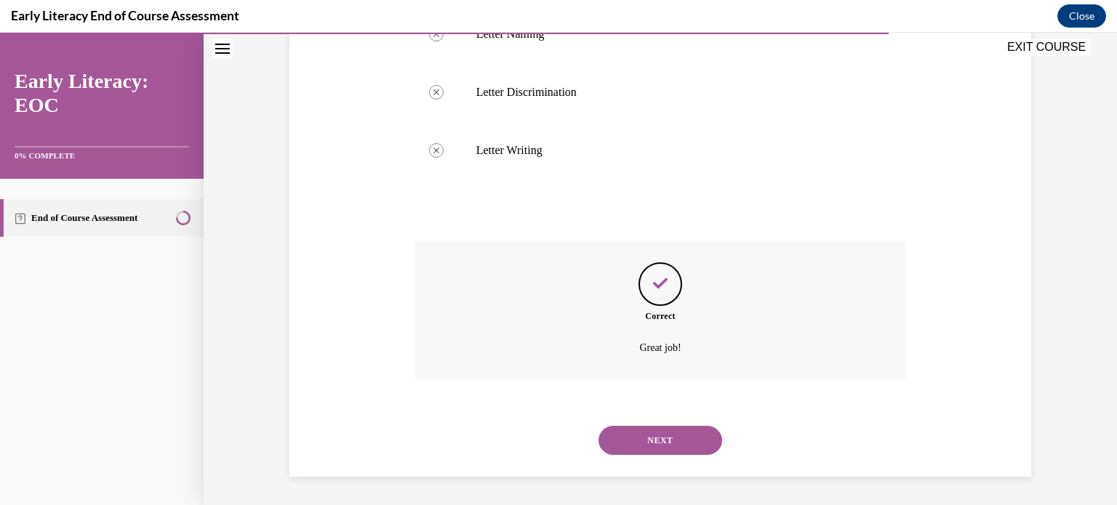
click at [672, 428] on button "NEXT" at bounding box center [661, 440] width 124 height 29
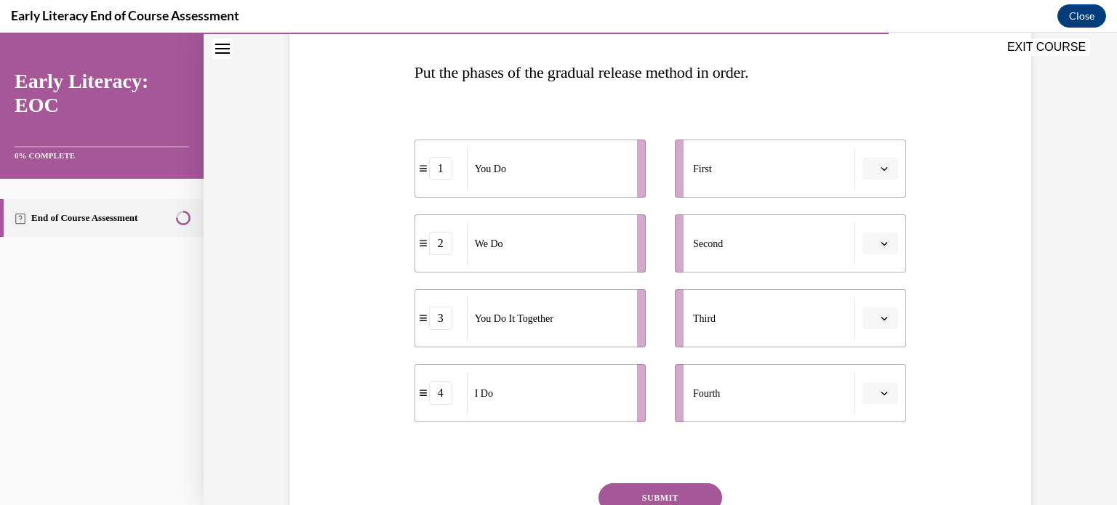
scroll to position [225, 0]
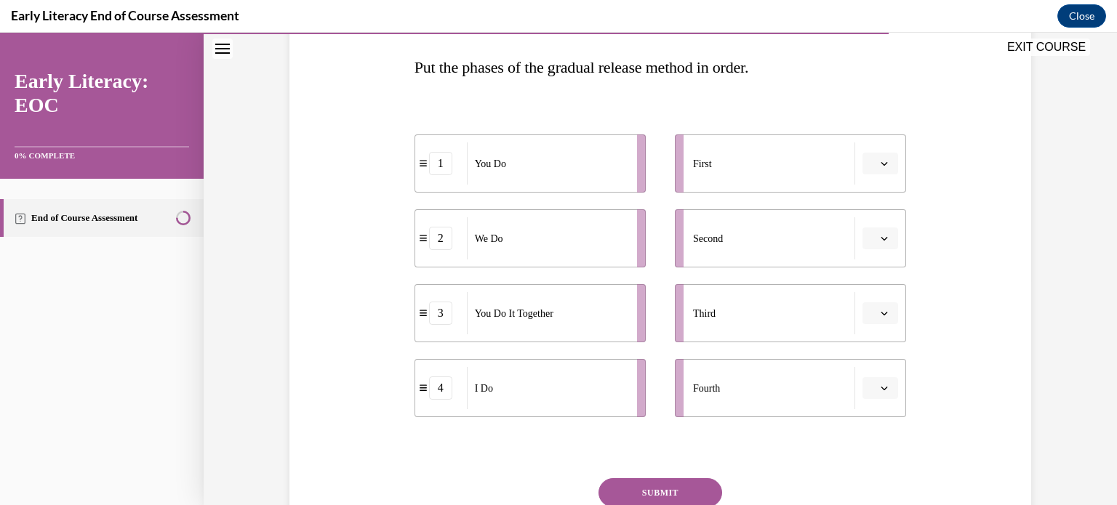
click at [874, 156] on button "button" at bounding box center [881, 164] width 36 height 22
click at [873, 247] on div "2" at bounding box center [873, 253] width 36 height 29
click at [881, 161] on icon "button" at bounding box center [884, 163] width 7 height 7
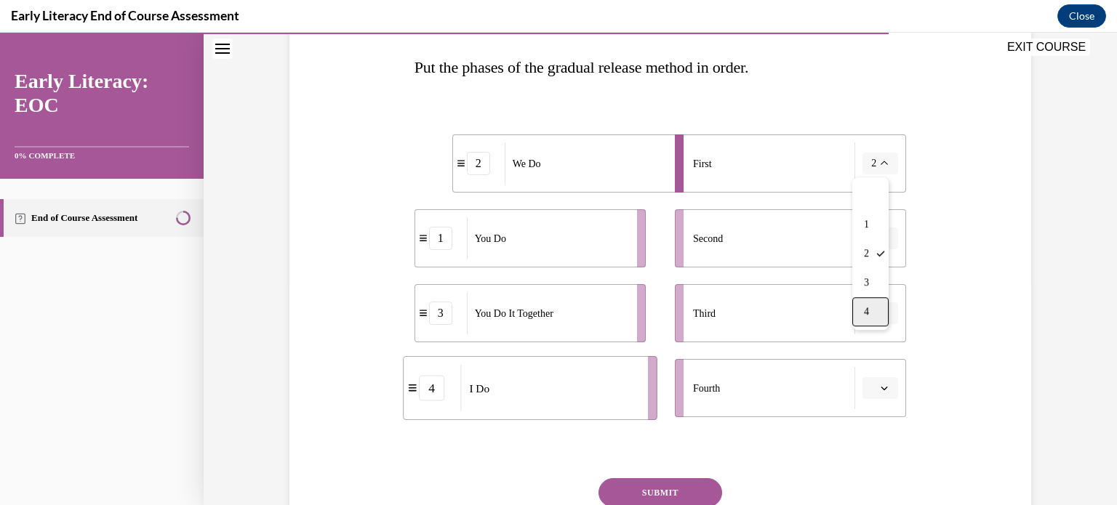
click at [863, 303] on div "4" at bounding box center [870, 311] width 36 height 29
click at [879, 241] on span "button" at bounding box center [884, 238] width 10 height 10
click at [876, 322] on div "2" at bounding box center [873, 328] width 36 height 29
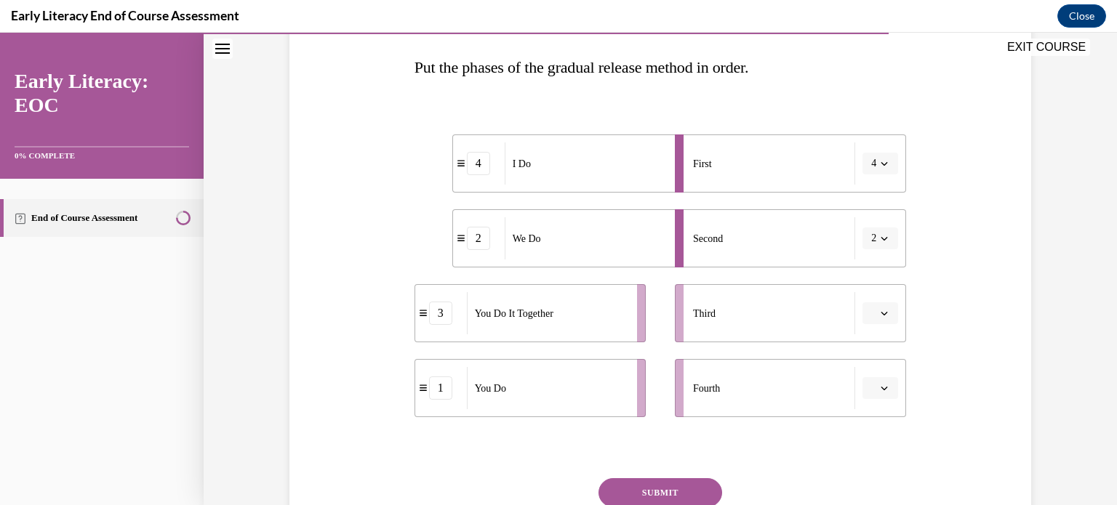
click at [881, 313] on icon "button" at bounding box center [884, 314] width 7 height 4
click at [873, 423] on div "3" at bounding box center [873, 432] width 36 height 29
click at [871, 380] on button "button" at bounding box center [881, 388] width 36 height 22
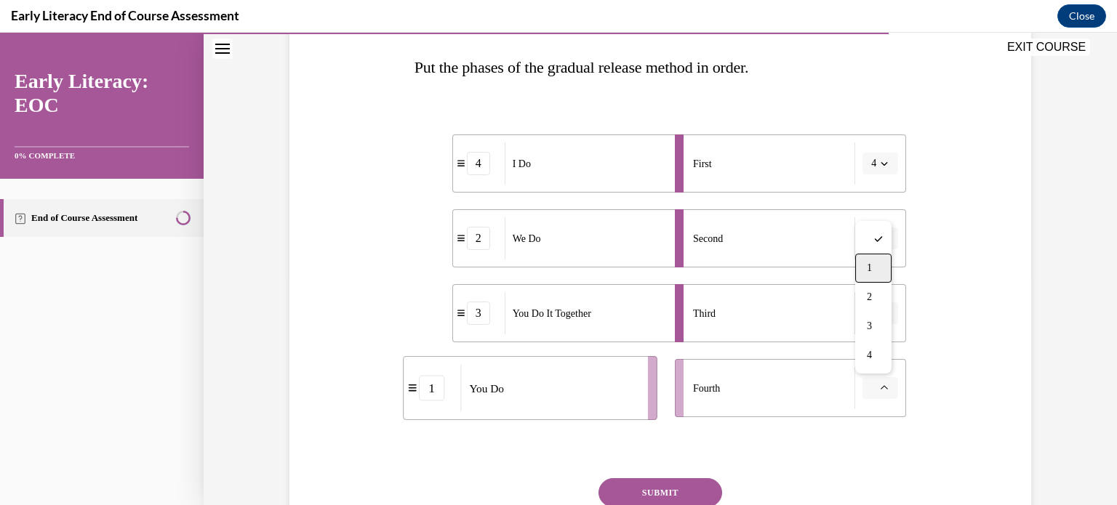
click at [875, 268] on div "1" at bounding box center [873, 268] width 36 height 29
click at [688, 492] on button "SUBMIT" at bounding box center [661, 493] width 124 height 29
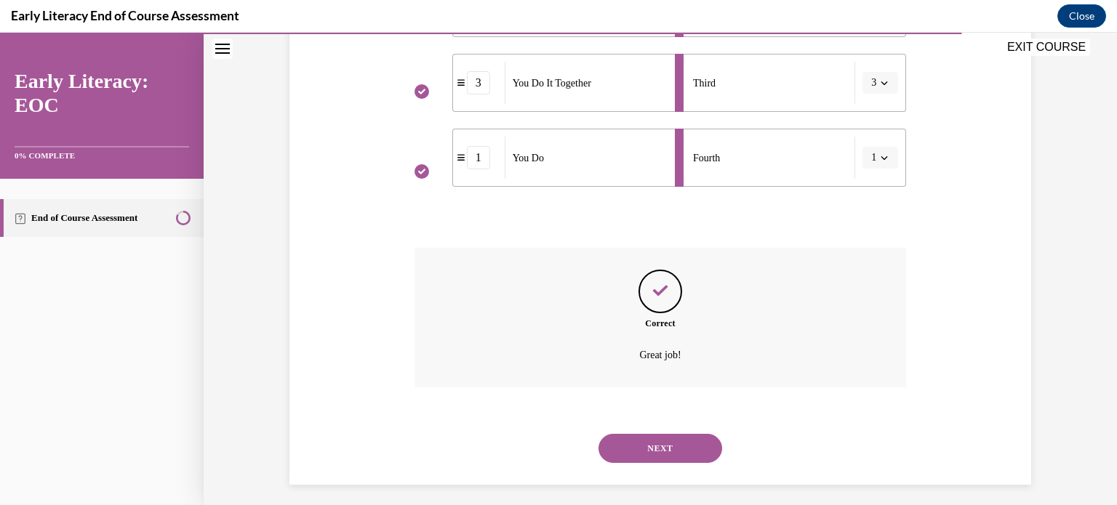
scroll to position [464, 0]
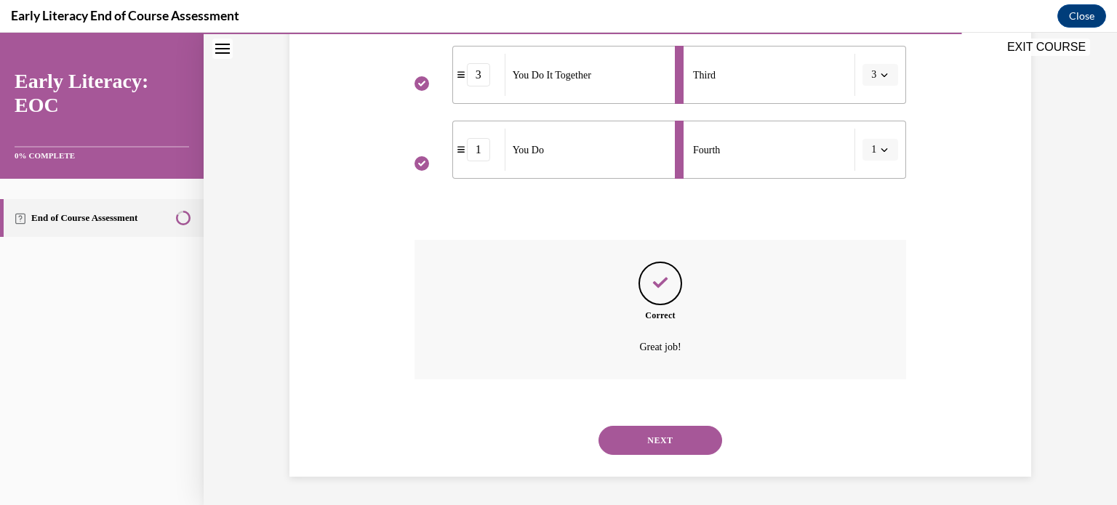
click at [691, 454] on button "NEXT" at bounding box center [661, 440] width 124 height 29
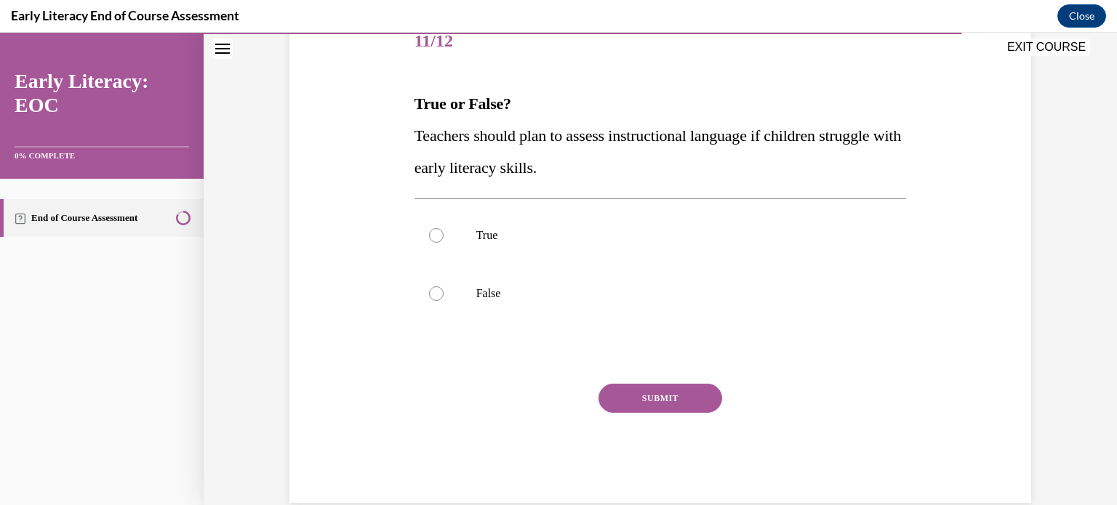
scroll to position [204, 0]
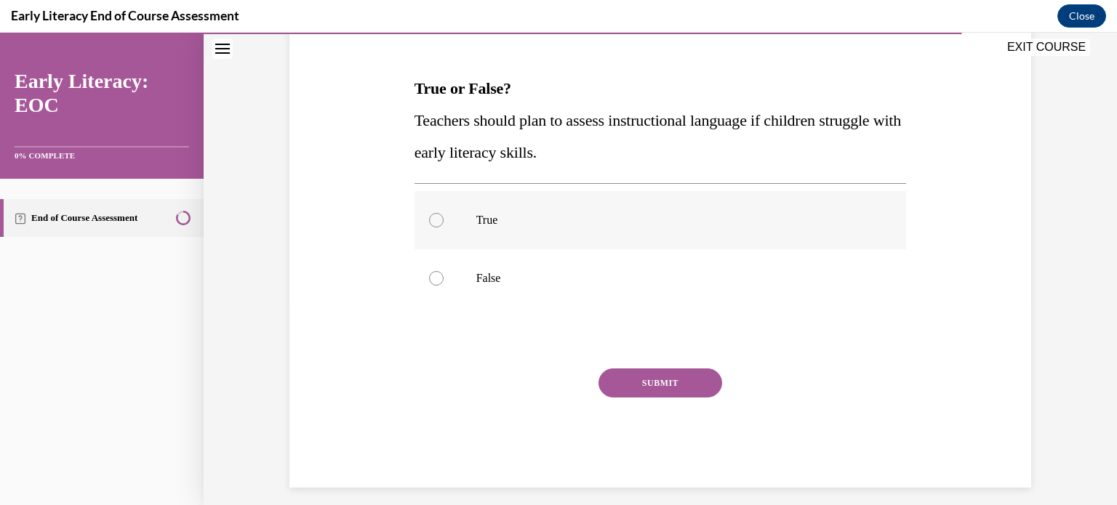
click at [724, 233] on div at bounding box center [661, 220] width 492 height 58
click at [665, 385] on button "SUBMIT" at bounding box center [661, 383] width 124 height 29
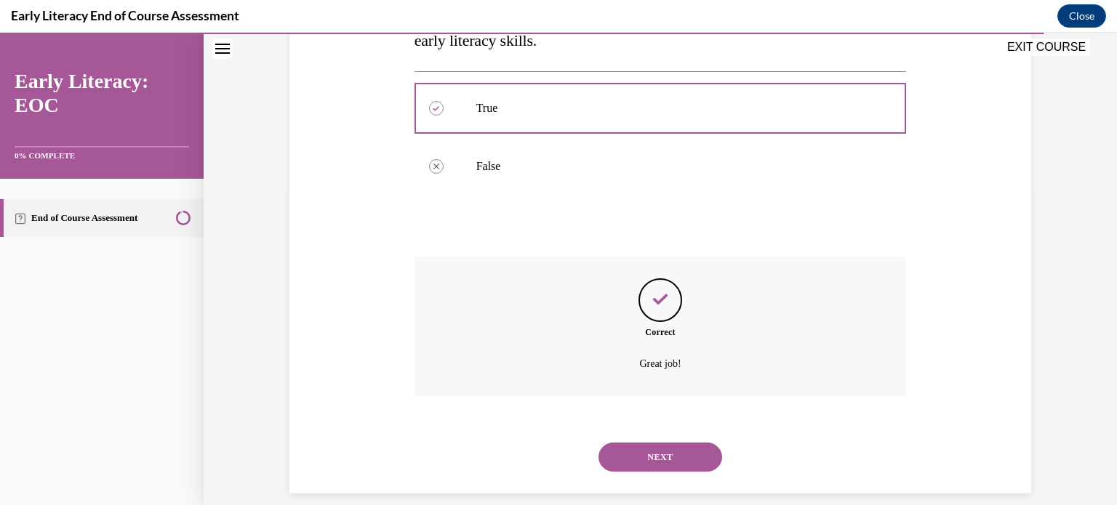
scroll to position [333, 0]
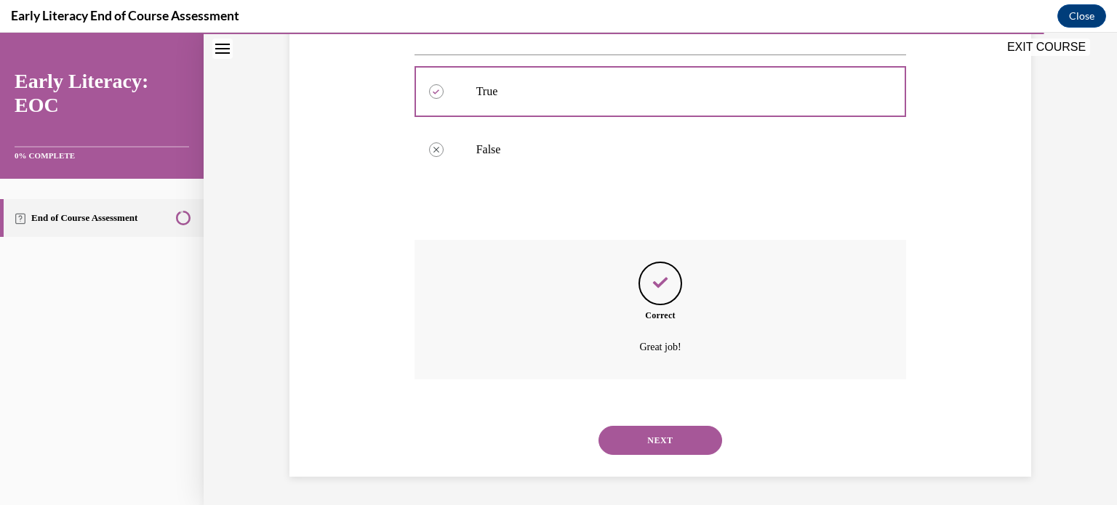
click at [672, 452] on button "NEXT" at bounding box center [661, 440] width 124 height 29
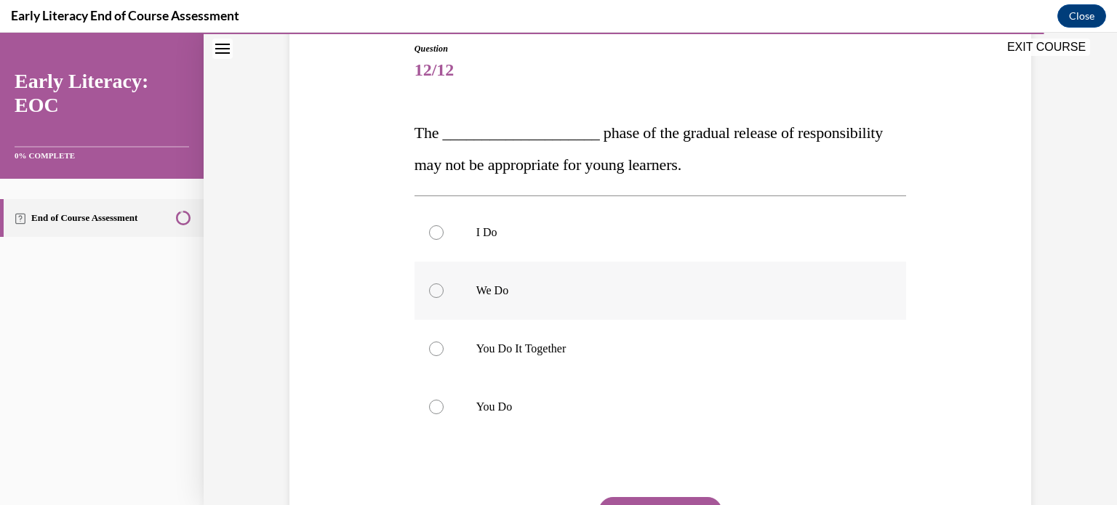
scroll to position [161, 0]
click at [666, 391] on div at bounding box center [661, 406] width 492 height 58
click at [663, 354] on p "You Do It Together" at bounding box center [673, 348] width 394 height 15
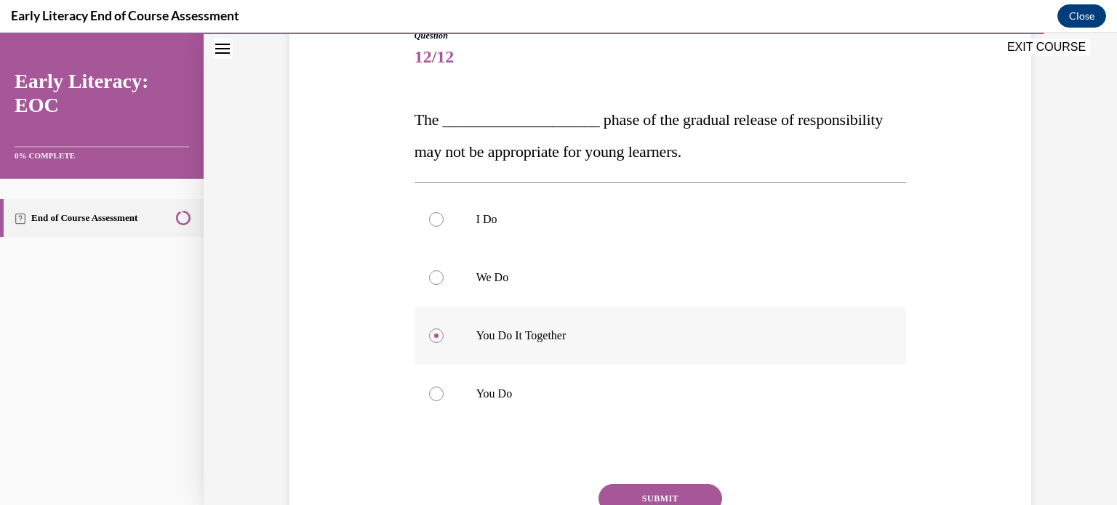
scroll to position [163, 0]
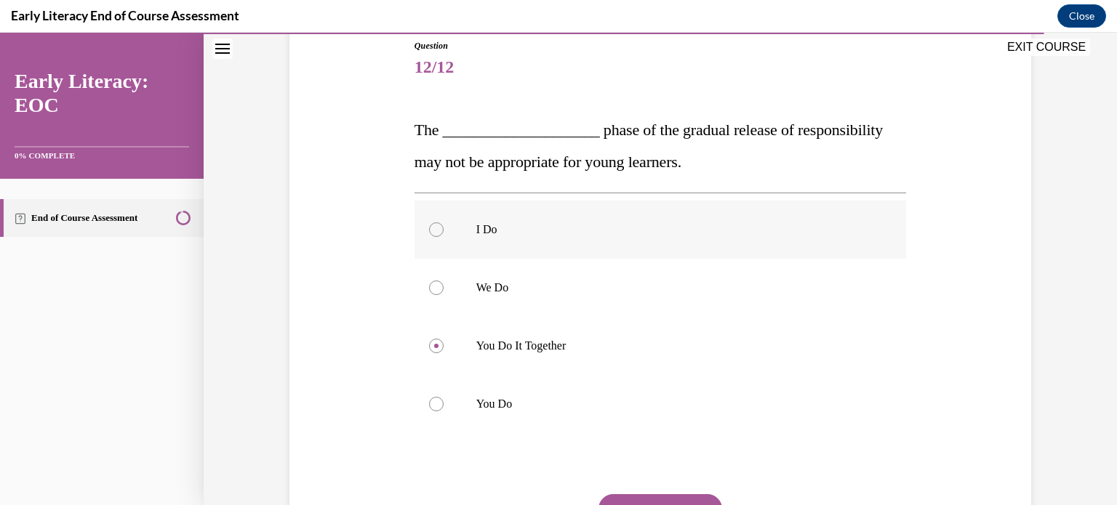
click at [679, 230] on p "I Do" at bounding box center [673, 230] width 394 height 15
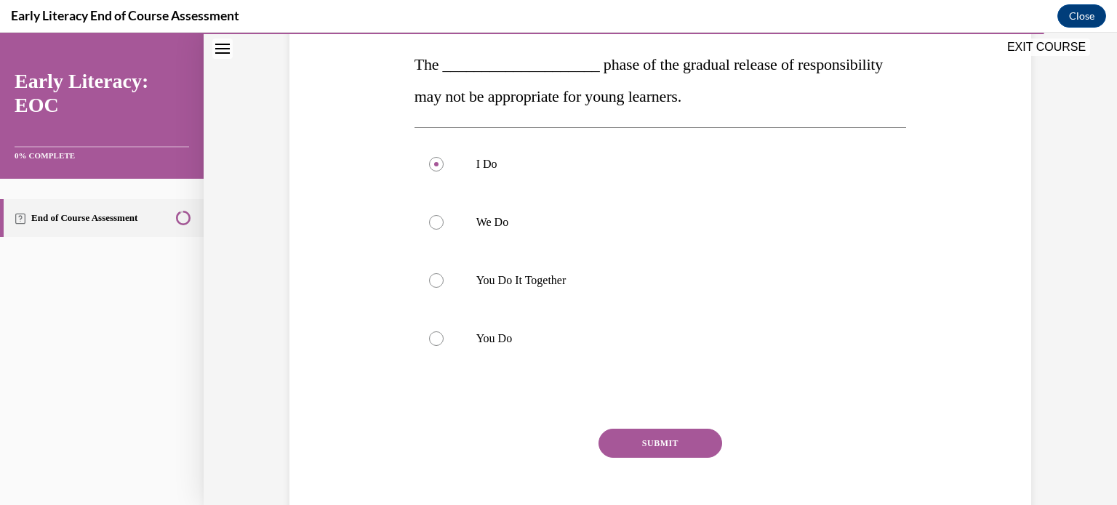
click at [674, 433] on button "SUBMIT" at bounding box center [661, 443] width 124 height 29
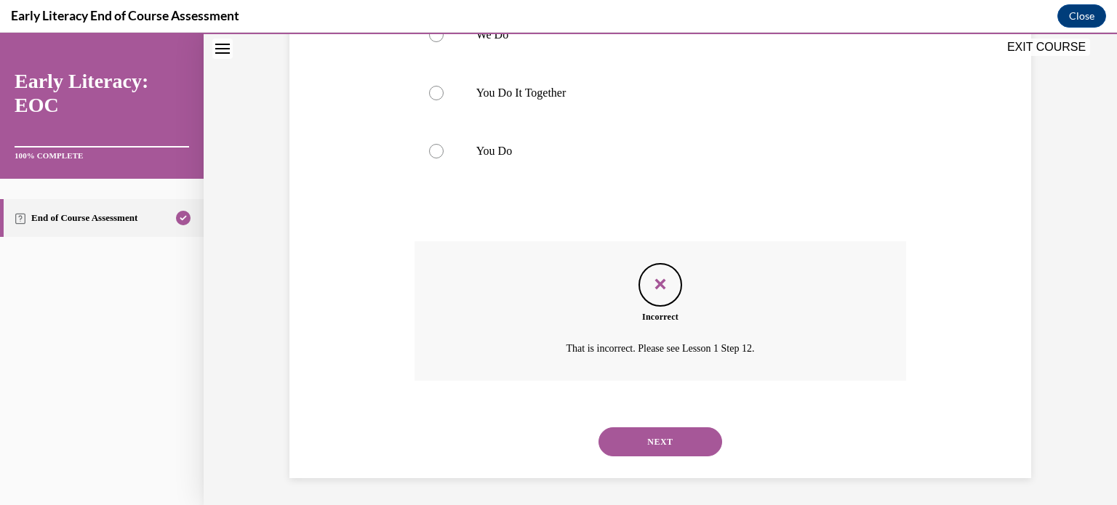
scroll to position [417, 0]
click at [672, 442] on button "NEXT" at bounding box center [661, 440] width 124 height 29
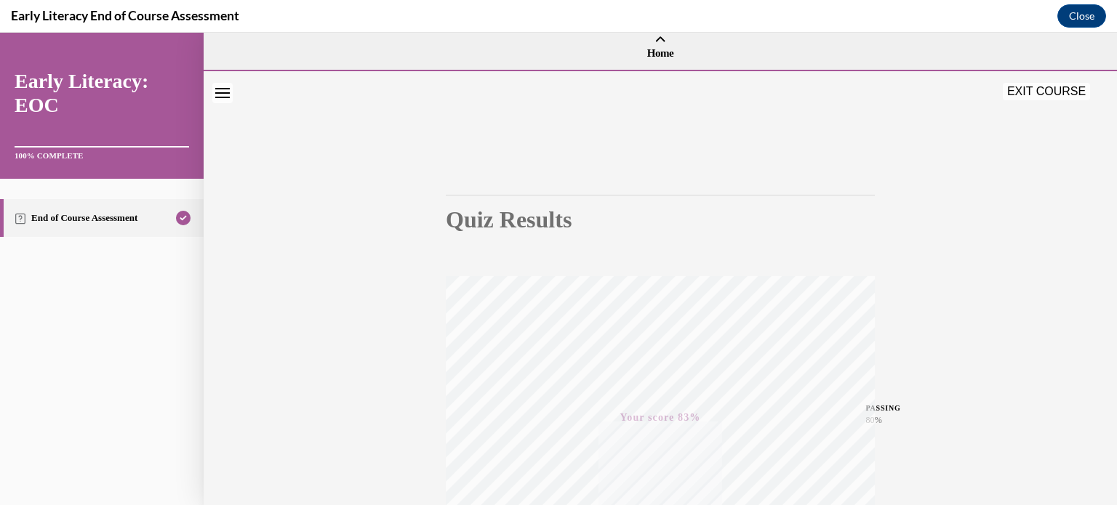
scroll to position [0, 0]
click at [1073, 92] on button "EXIT COURSE" at bounding box center [1046, 91] width 87 height 17
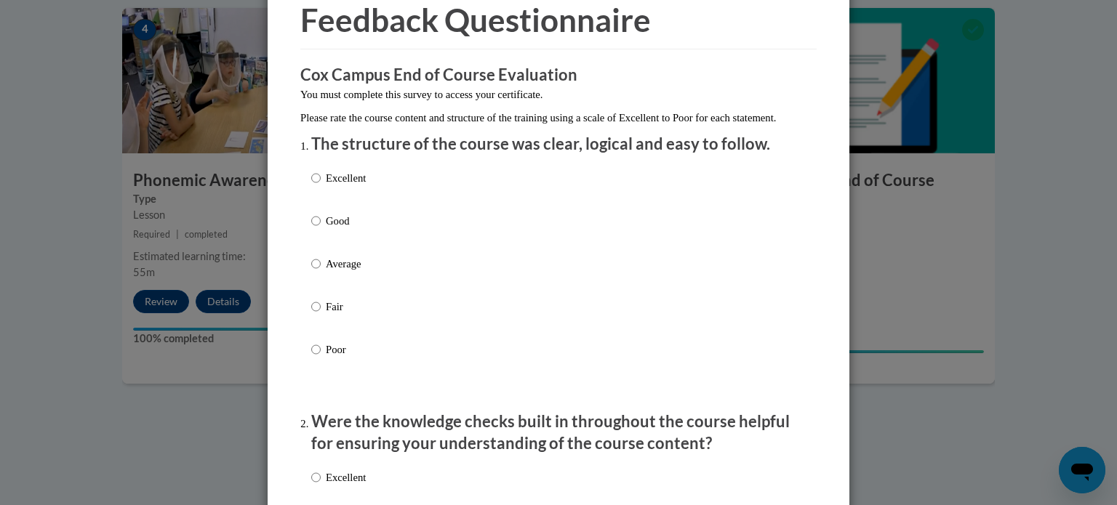
scroll to position [70, 0]
click at [495, 197] on div "Excellent Good Average Fair Poor" at bounding box center [558, 281] width 495 height 237
click at [343, 186] on p "Excellent" at bounding box center [346, 178] width 40 height 16
click at [321, 186] on input "Excellent" at bounding box center [315, 178] width 9 height 16
radio input "true"
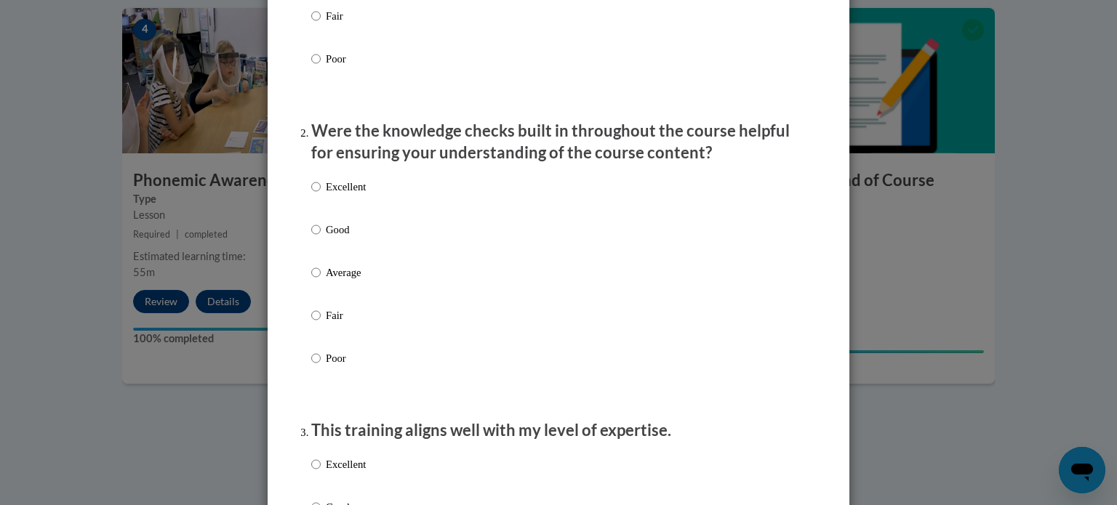
click at [343, 188] on div "Excellent Good Average Fair Poor" at bounding box center [338, 284] width 55 height 225
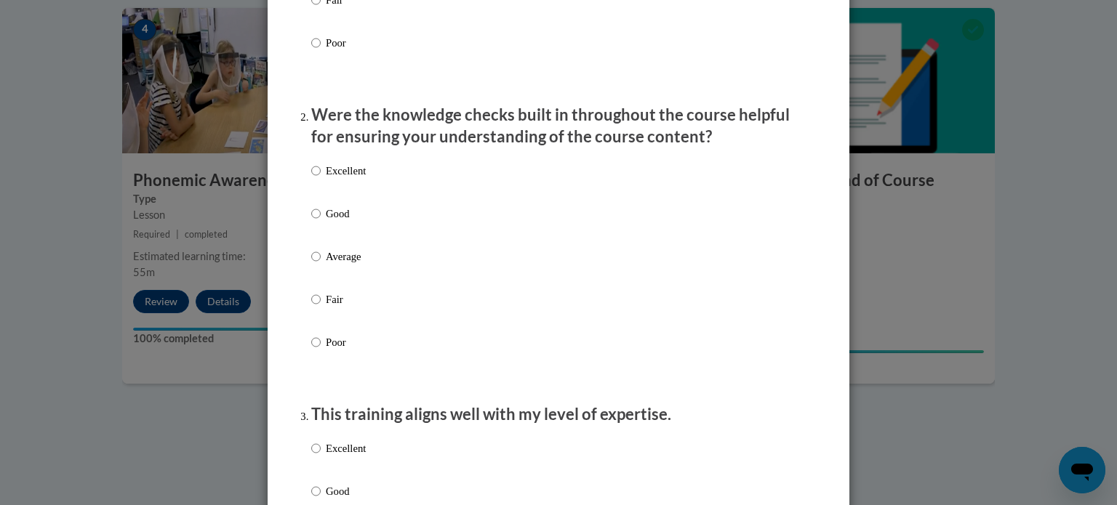
click at [343, 179] on p "Excellent" at bounding box center [346, 171] width 40 height 16
click at [321, 179] on input "Excellent" at bounding box center [315, 171] width 9 height 16
radio input "true"
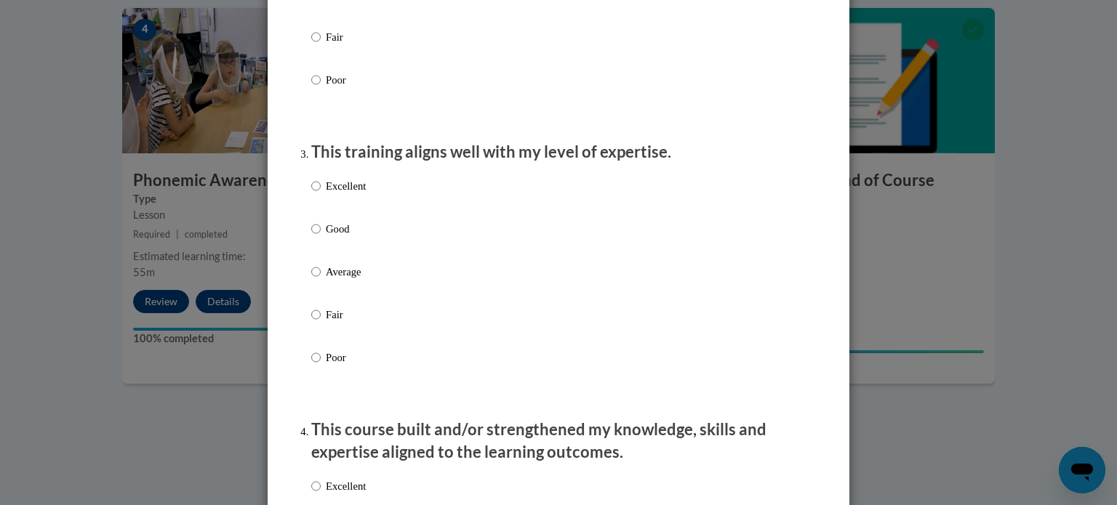
scroll to position [653, 0]
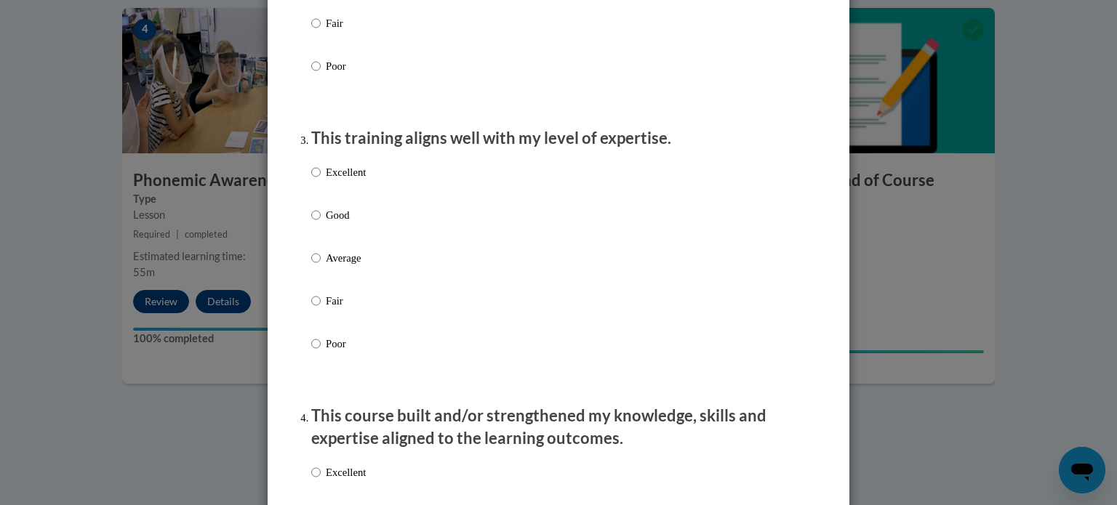
click at [332, 180] on p "Excellent" at bounding box center [346, 172] width 40 height 16
click at [321, 180] on input "Excellent" at bounding box center [315, 172] width 9 height 16
radio input "true"
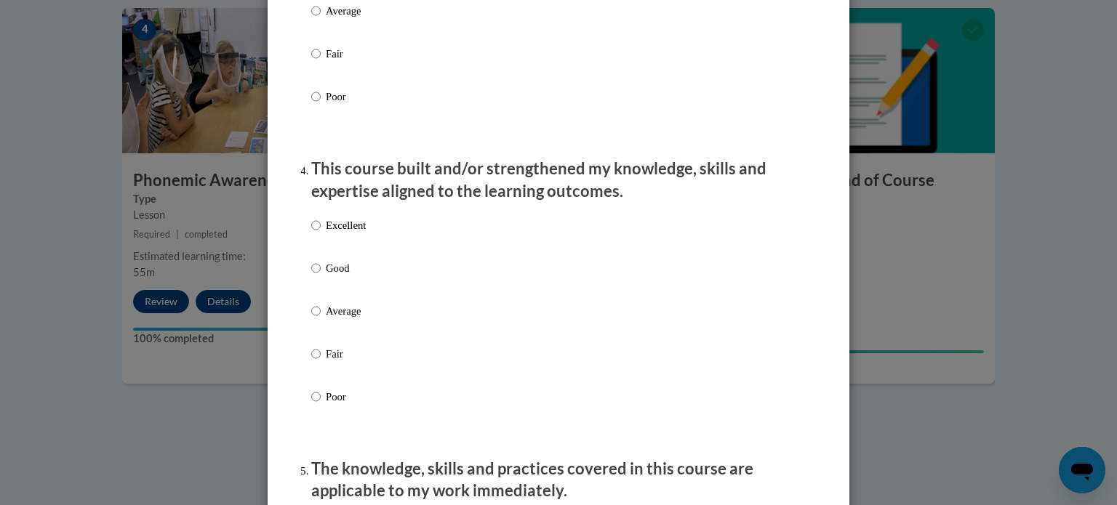
scroll to position [922, 0]
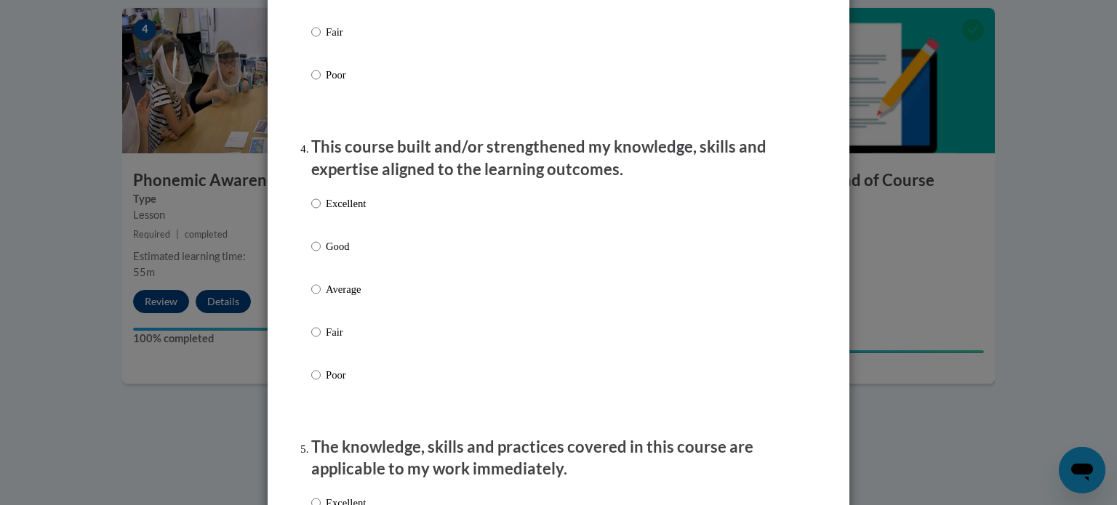
click at [340, 209] on div "Excellent Good Average Fair Poor" at bounding box center [338, 300] width 55 height 225
click at [346, 212] on p "Excellent" at bounding box center [346, 204] width 40 height 16
click at [321, 212] on input "Excellent" at bounding box center [315, 204] width 9 height 16
radio input "true"
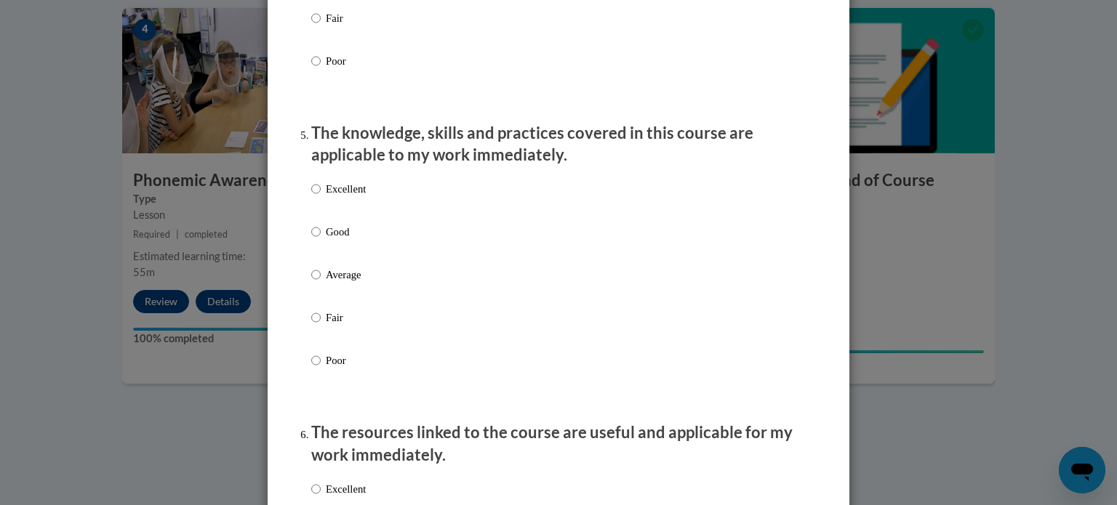
scroll to position [1244, 0]
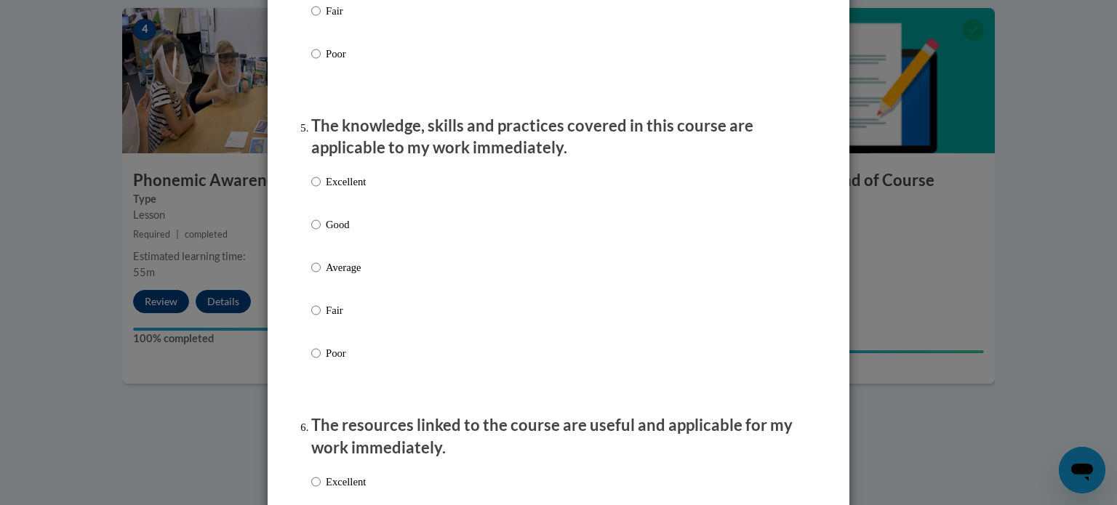
click at [341, 190] on p "Excellent" at bounding box center [346, 182] width 40 height 16
click at [321, 190] on input "Excellent" at bounding box center [315, 182] width 9 height 16
radio input "true"
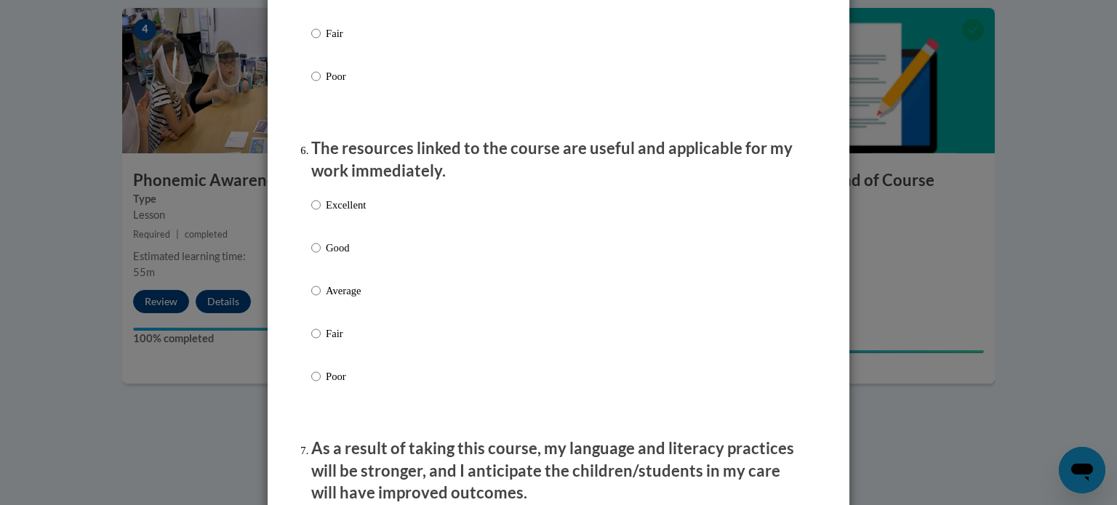
scroll to position [1543, 0]
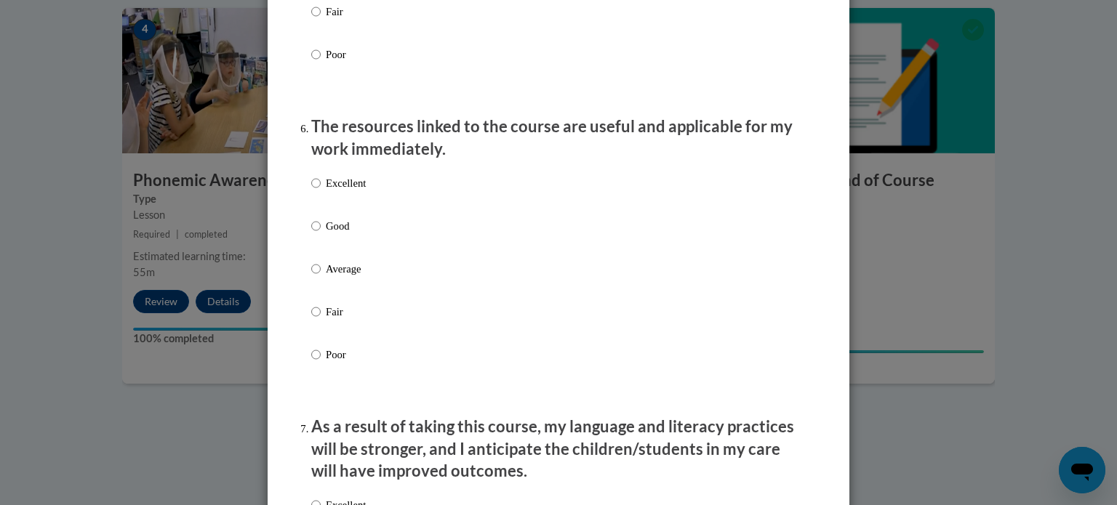
click at [333, 191] on p "Excellent" at bounding box center [346, 183] width 40 height 16
click at [321, 191] on input "Excellent" at bounding box center [315, 183] width 9 height 16
radio input "true"
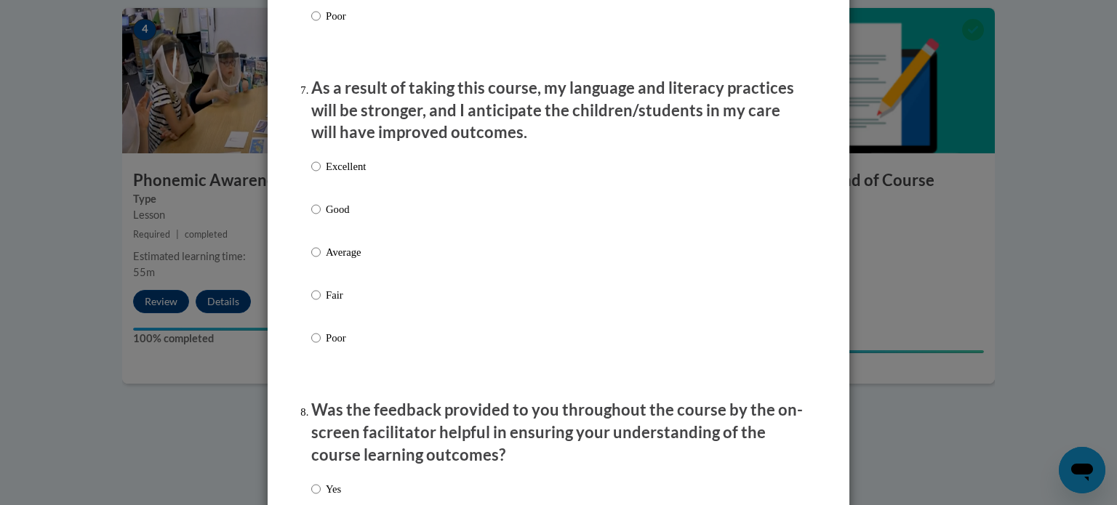
scroll to position [1886, 0]
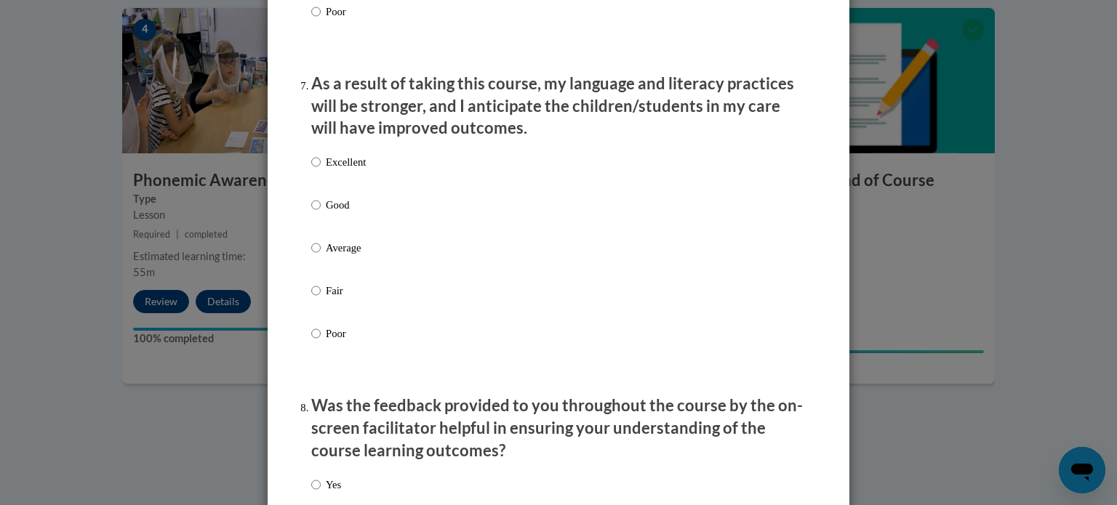
click at [330, 170] on p "Excellent" at bounding box center [346, 162] width 40 height 16
click at [321, 170] on input "Excellent" at bounding box center [315, 162] width 9 height 16
radio input "true"
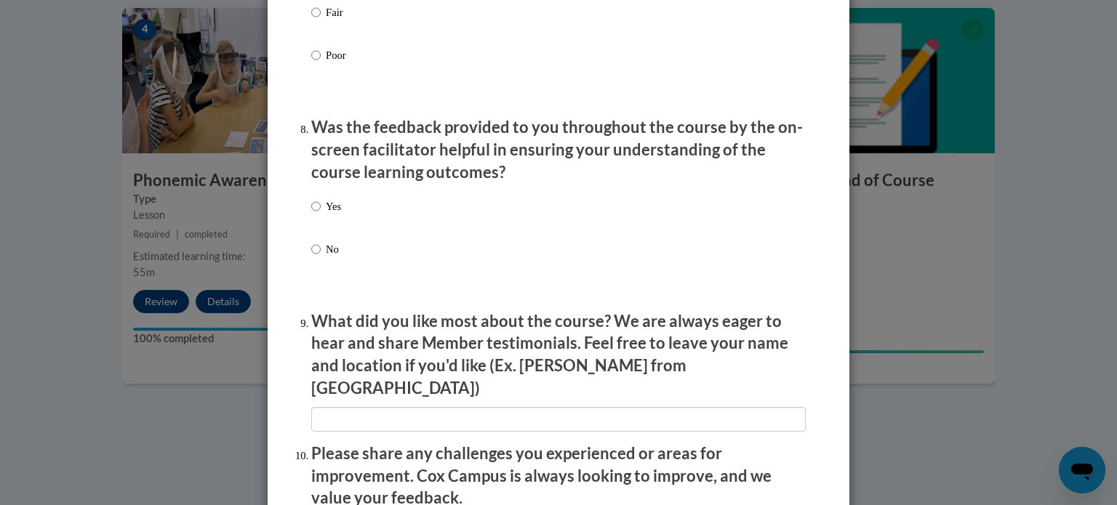
scroll to position [2180, 0]
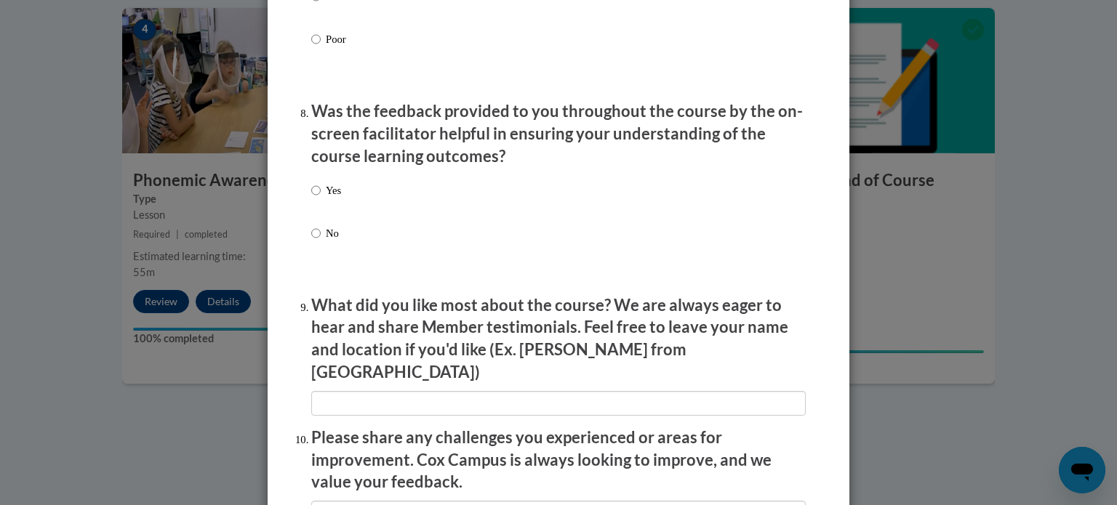
click at [326, 199] on p "Yes" at bounding box center [333, 191] width 15 height 16
click at [321, 199] on input "Yes" at bounding box center [315, 191] width 9 height 16
radio input "true"
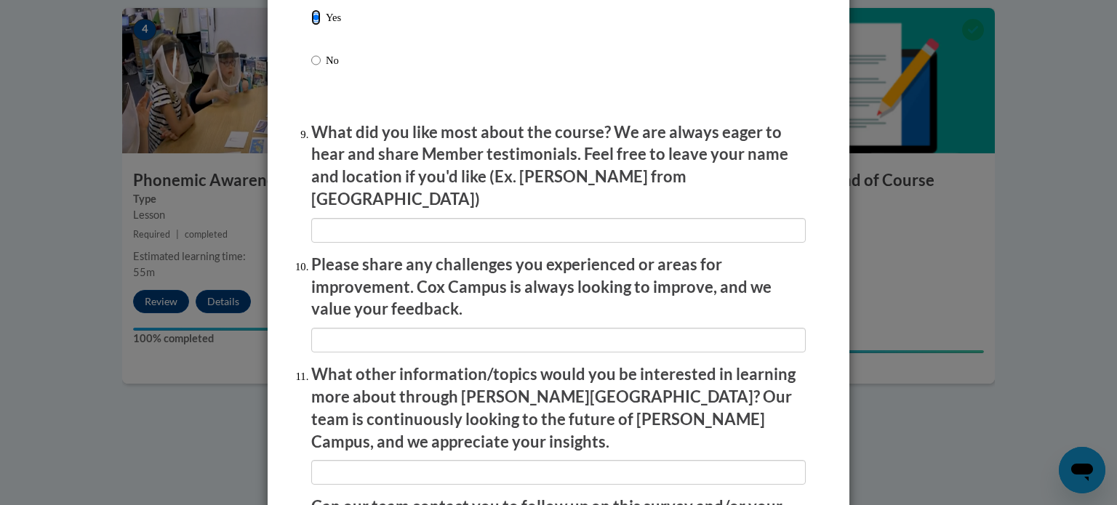
scroll to position [2354, 0]
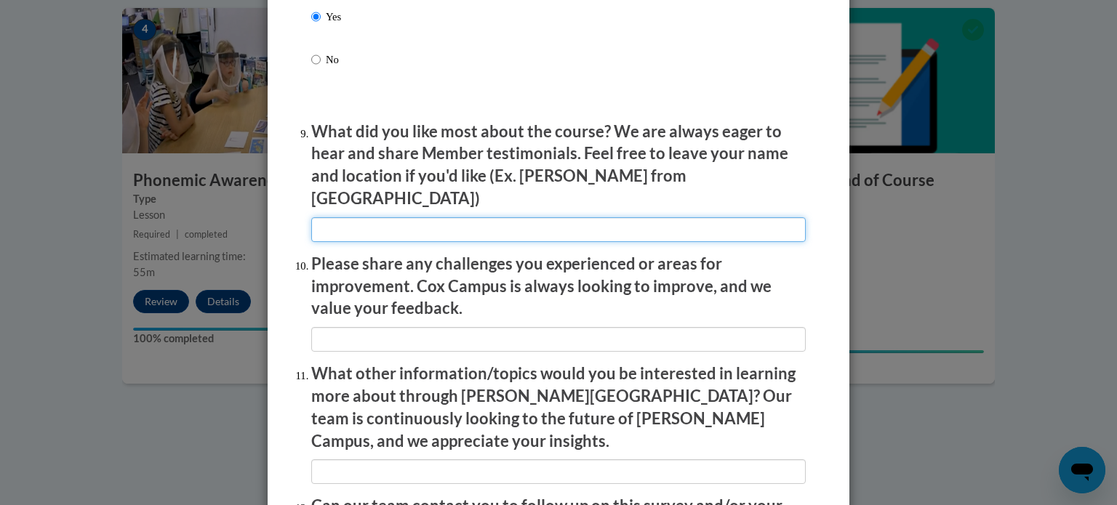
click at [420, 222] on input "textbox" at bounding box center [558, 229] width 495 height 25
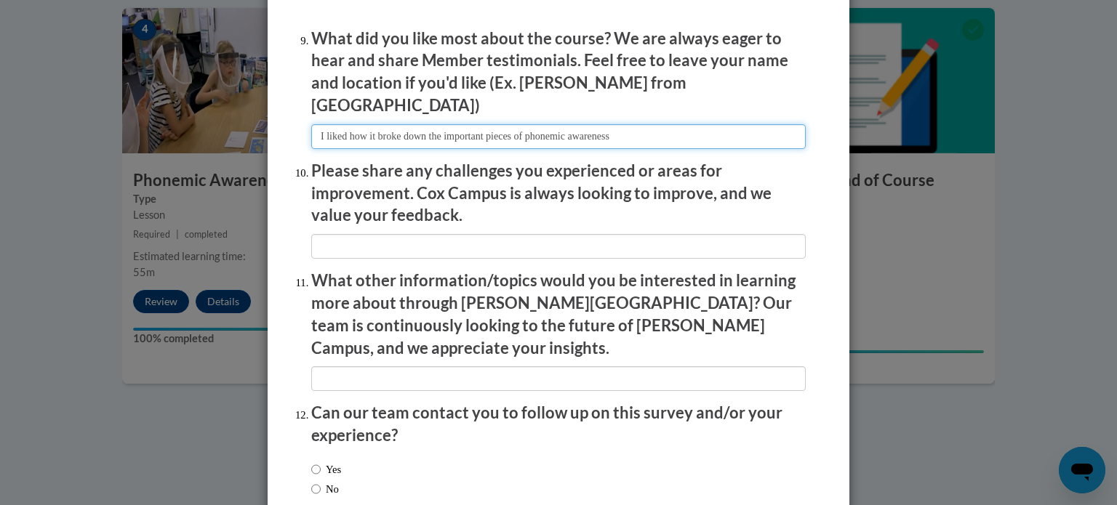
scroll to position [2458, 0]
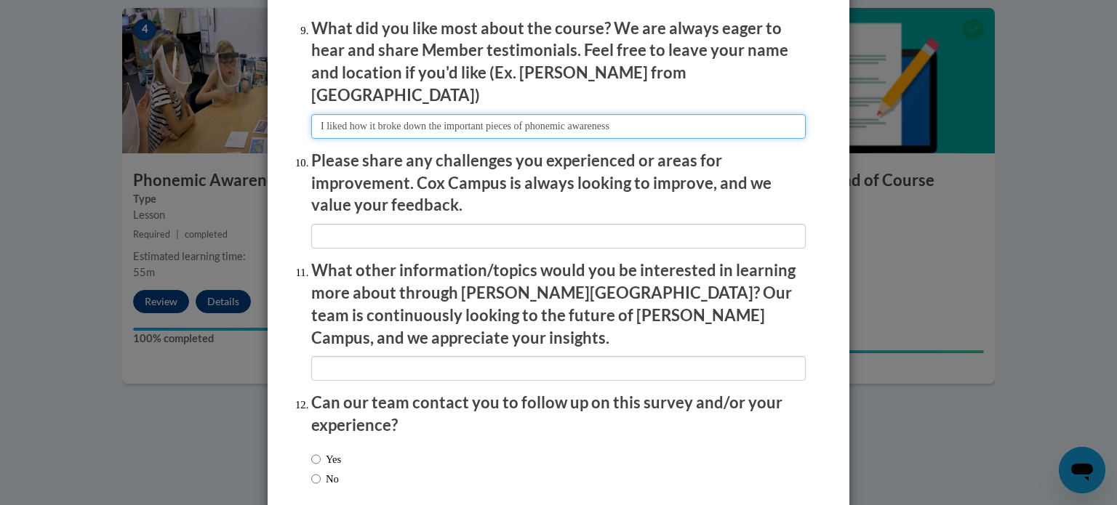
type input "I liked how it broke down the important pieces of phonemic awareness"
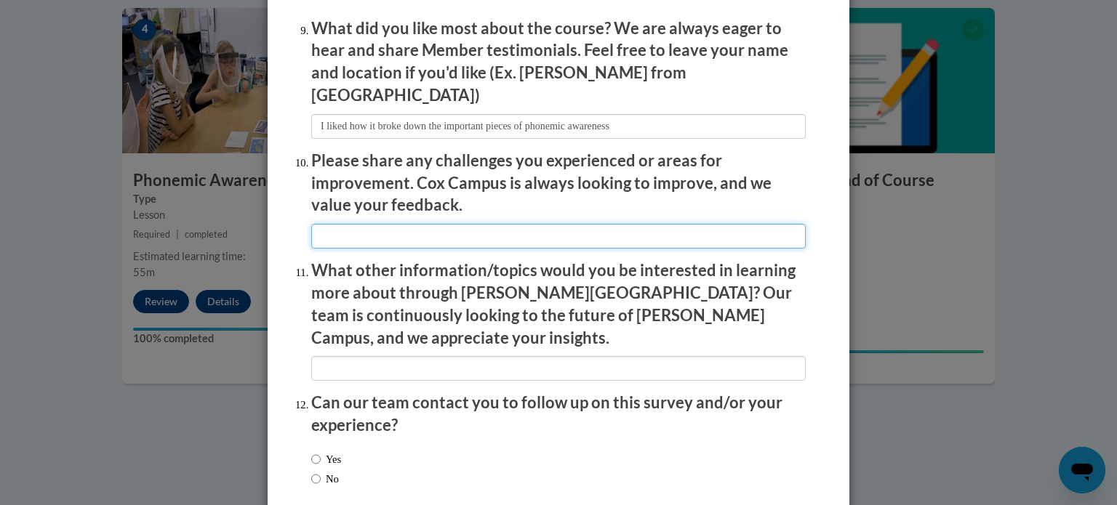
click at [444, 231] on input "textbox" at bounding box center [558, 236] width 495 height 25
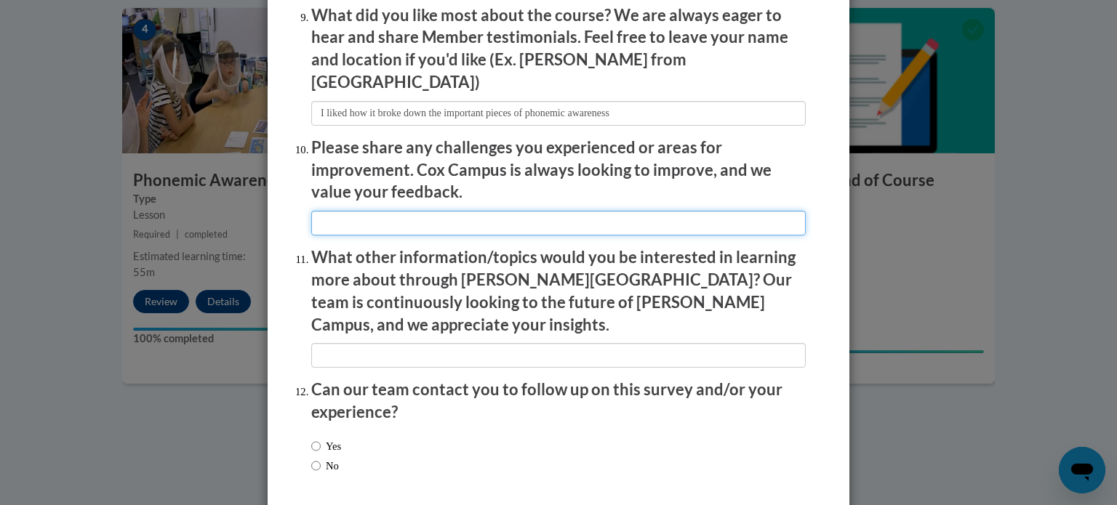
scroll to position [2472, 0]
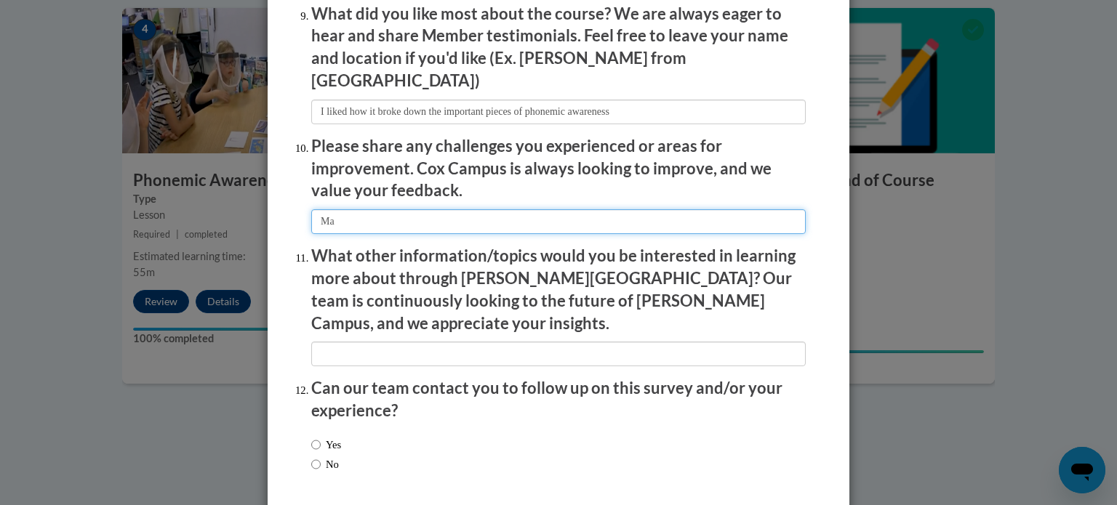
type input "M"
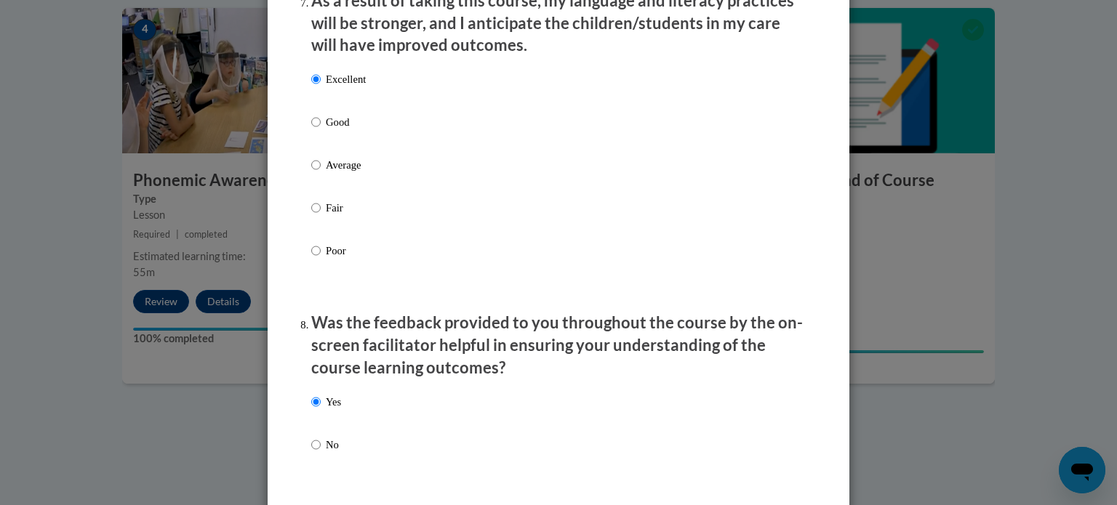
scroll to position [2523, 0]
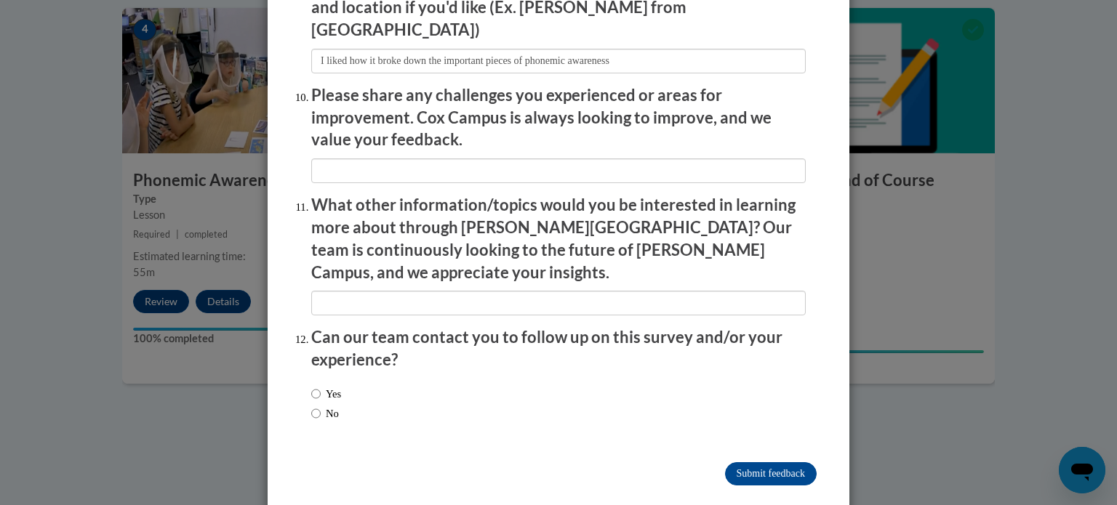
click at [340, 406] on span "No" at bounding box center [326, 414] width 30 height 16
click at [329, 406] on label "No" at bounding box center [325, 414] width 28 height 16
click at [321, 406] on input "No" at bounding box center [315, 414] width 9 height 16
radio input "true"
click at [737, 463] on input "Submit feedback" at bounding box center [771, 474] width 92 height 23
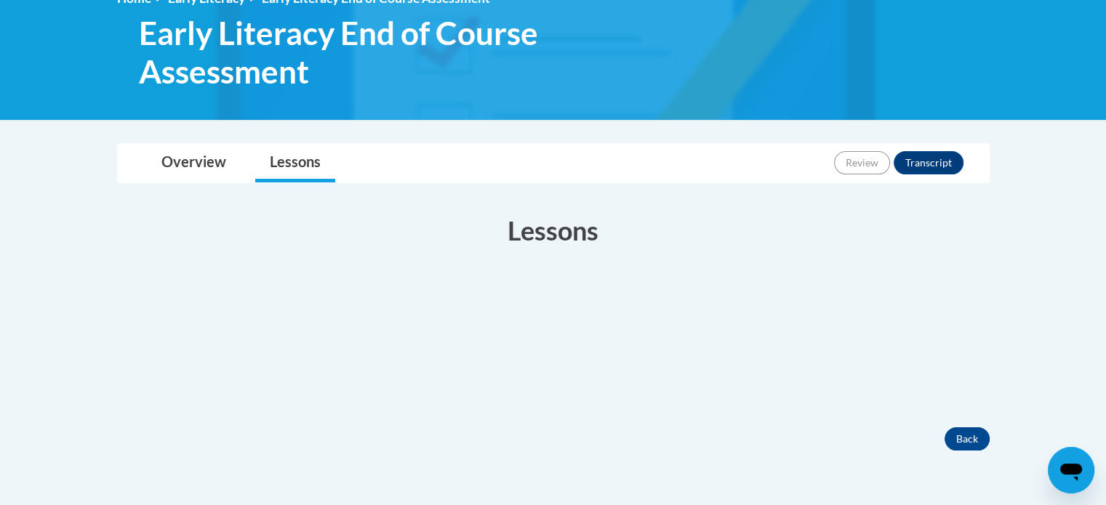
scroll to position [353, 0]
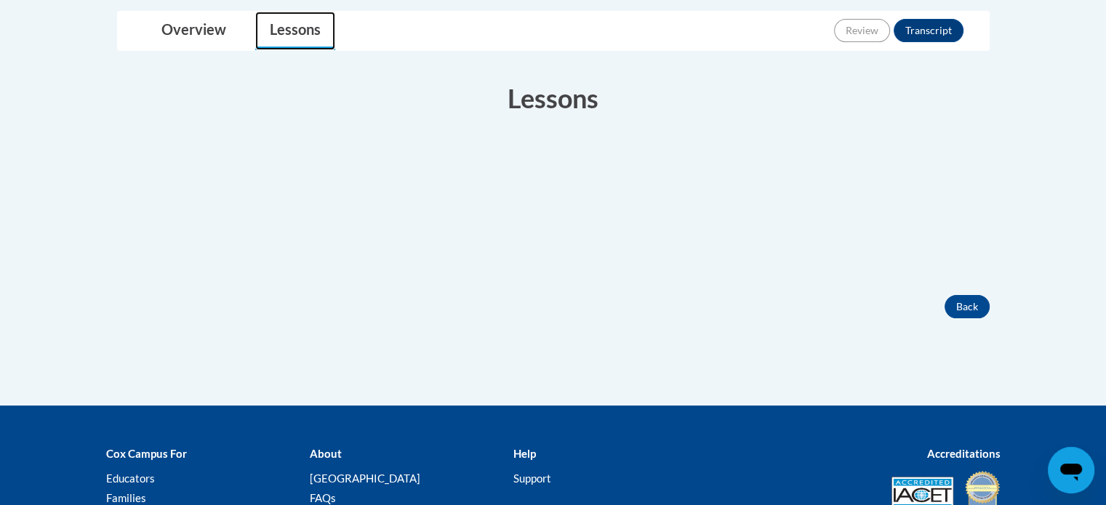
click at [287, 20] on link "Lessons" at bounding box center [295, 31] width 80 height 39
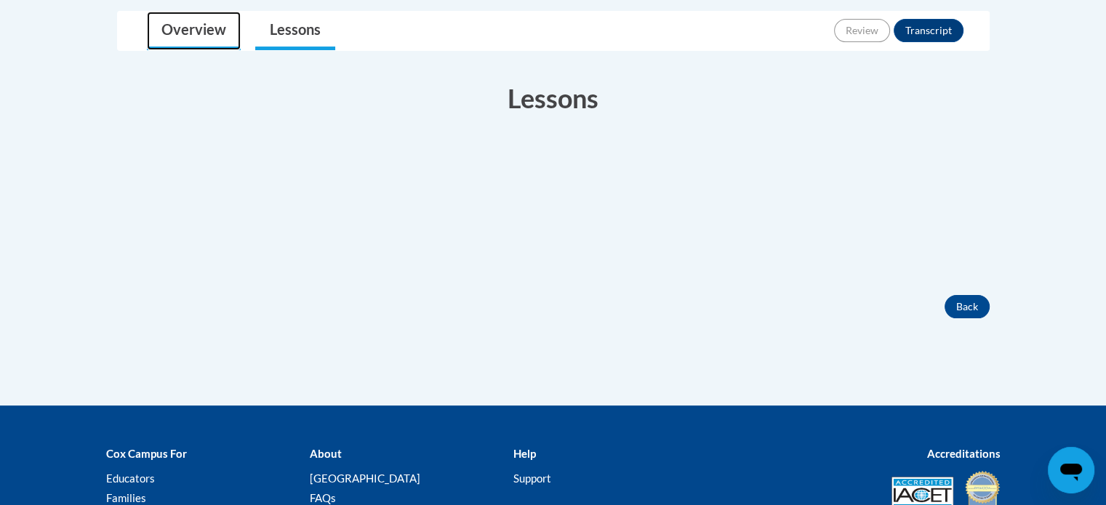
click at [179, 36] on link "Overview" at bounding box center [194, 31] width 94 height 39
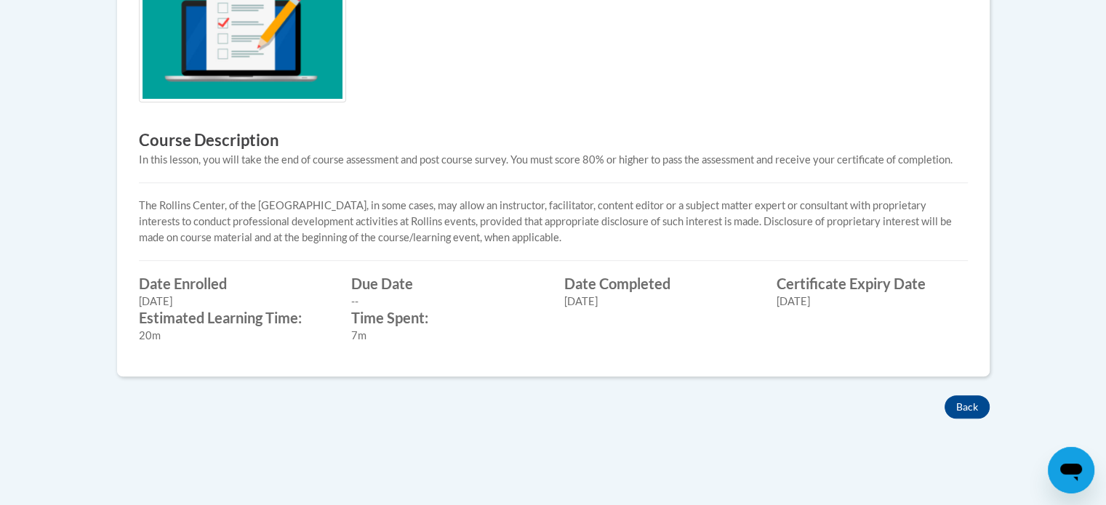
scroll to position [579, 0]
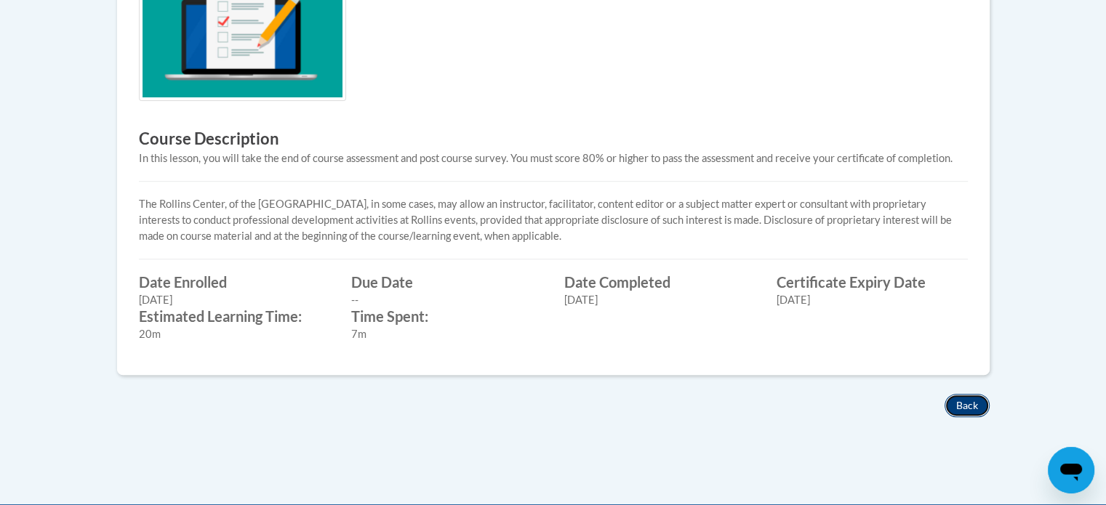
click at [958, 396] on button "Back" at bounding box center [967, 405] width 45 height 23
